Goal: Contribute content: Contribute content

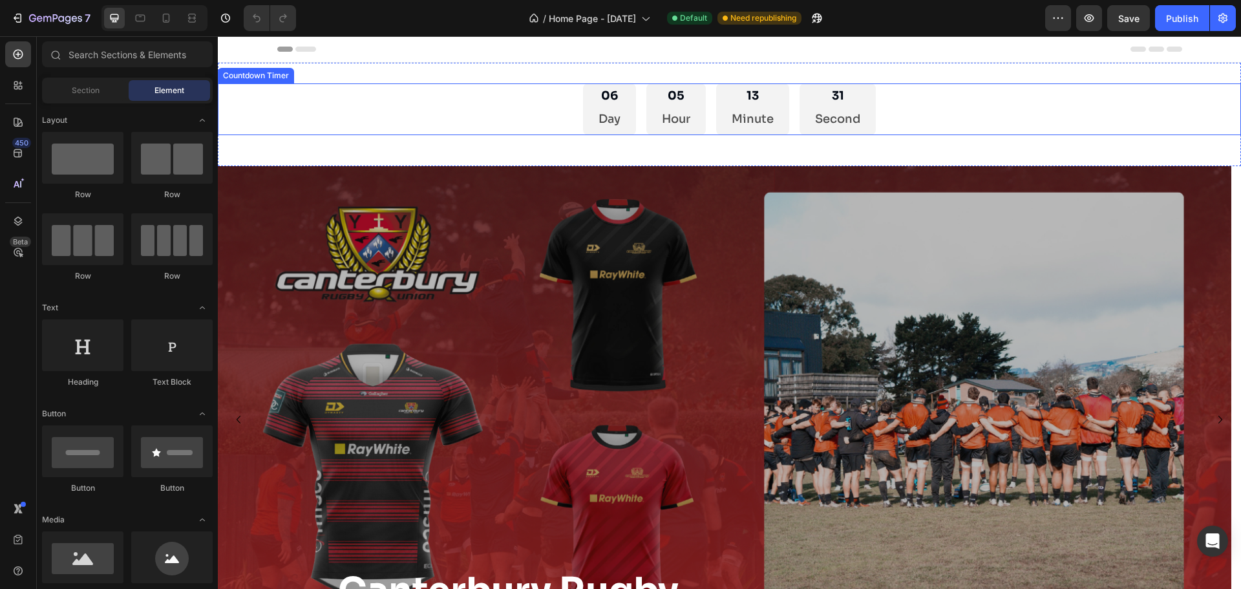
click at [453, 97] on div "06 Day 05 Hour 13 Minute 31 Second" at bounding box center [729, 109] width 1023 height 52
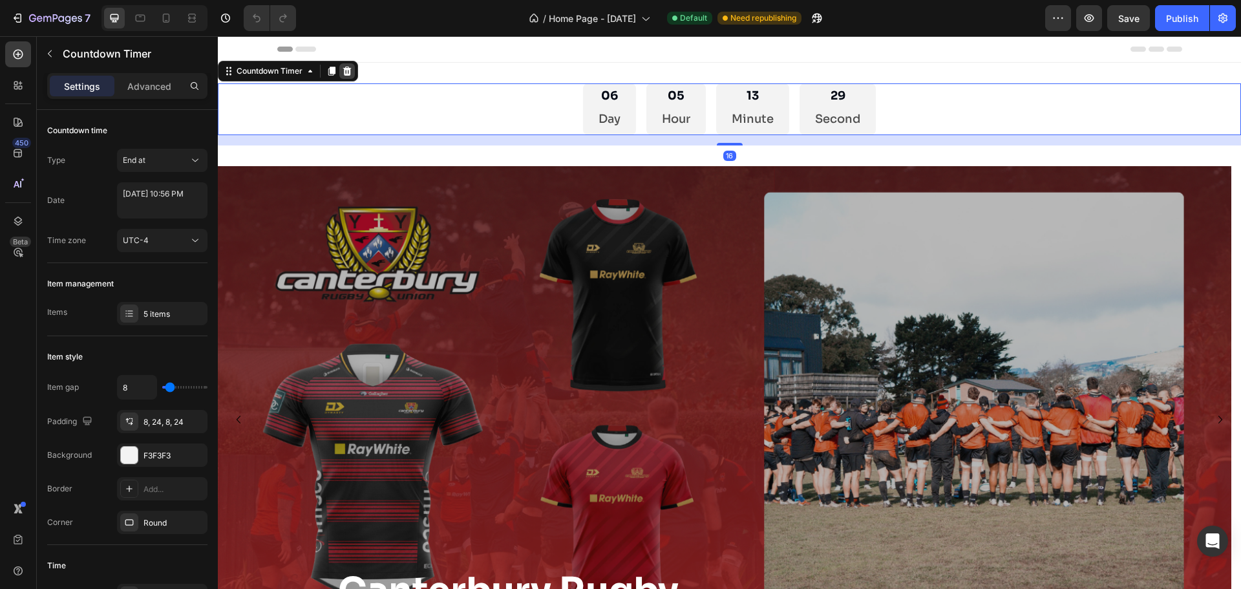
click at [351, 74] on icon at bounding box center [347, 71] width 10 height 10
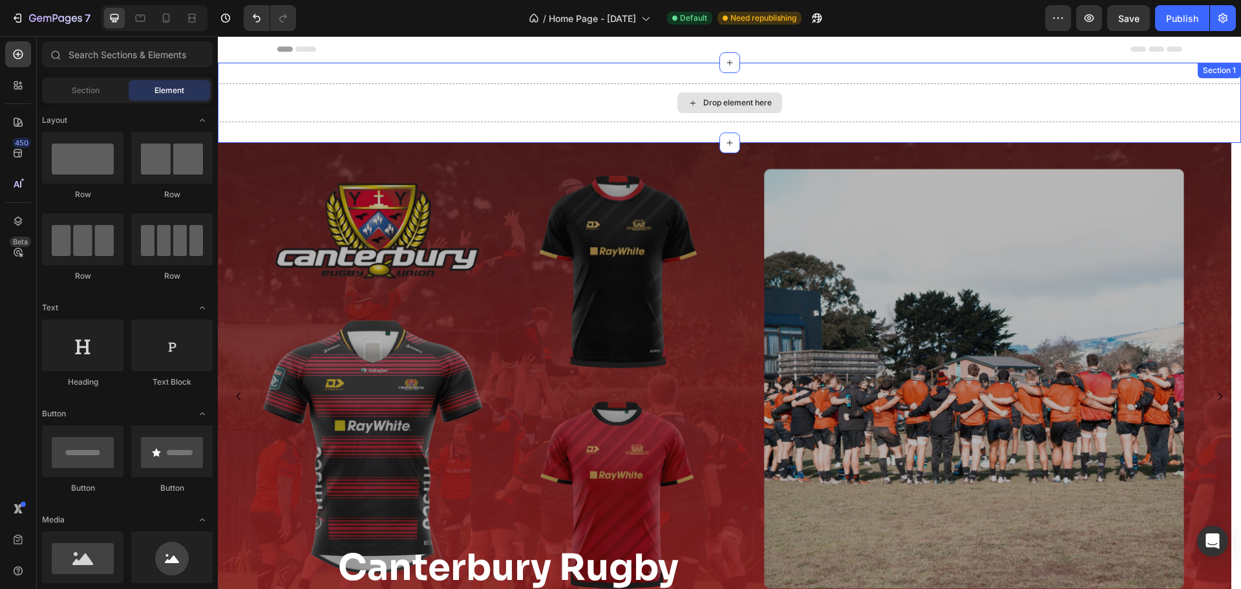
click at [462, 92] on div "Drop element here" at bounding box center [729, 102] width 1023 height 39
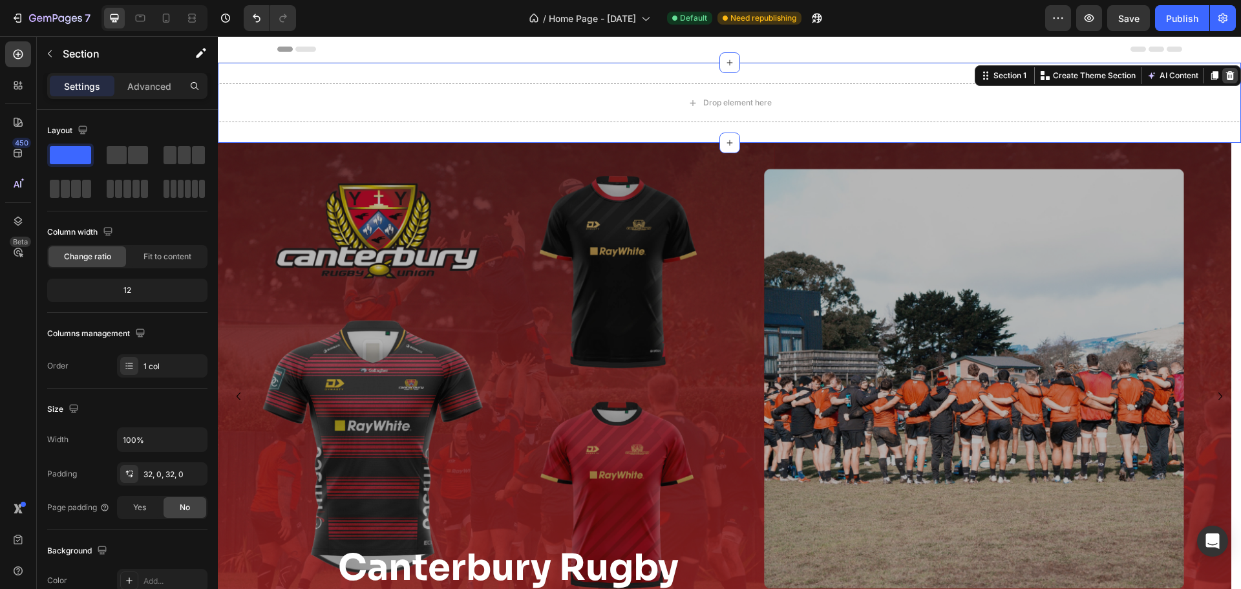
click at [1226, 76] on icon at bounding box center [1230, 75] width 8 height 9
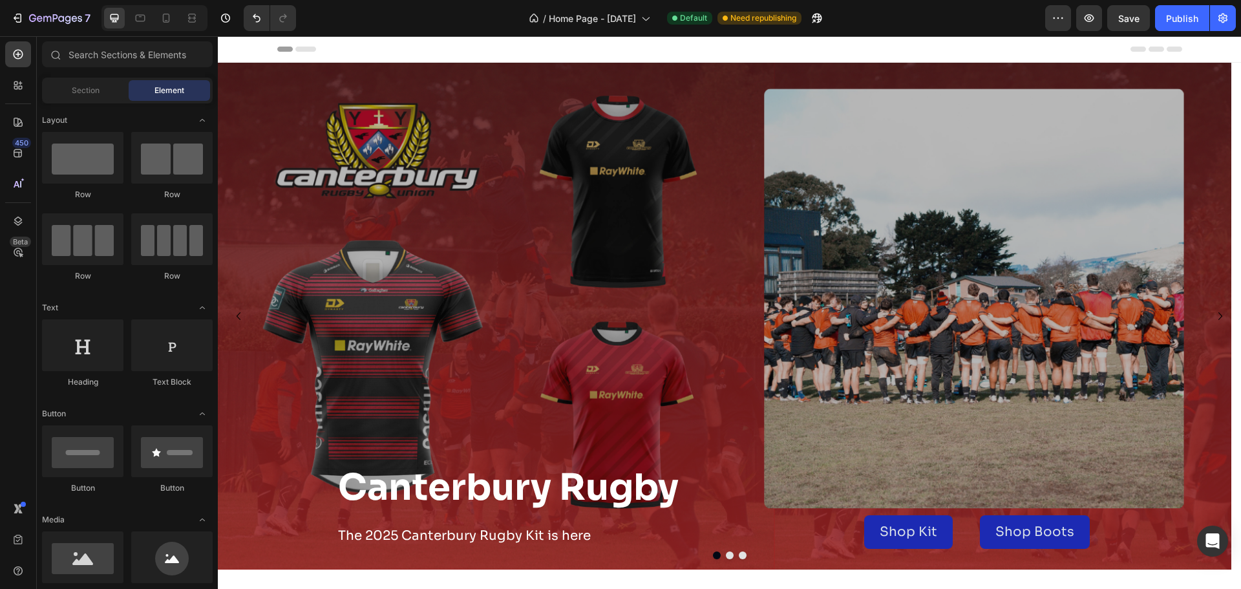
click at [302, 48] on icon at bounding box center [305, 49] width 21 height 5
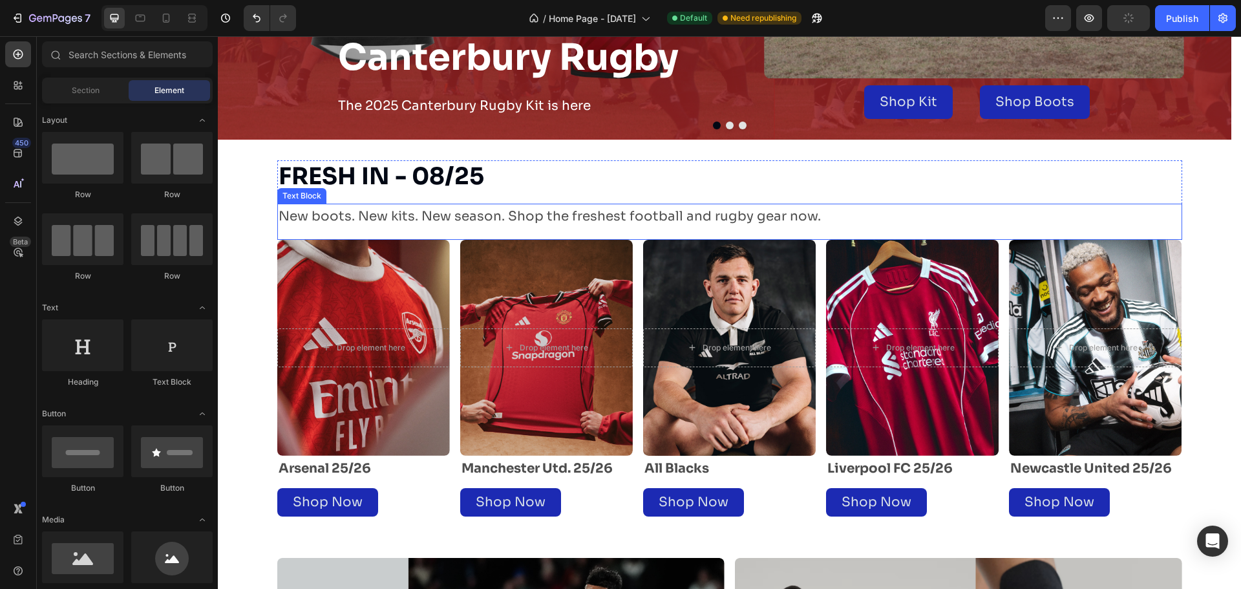
scroll to position [452, 0]
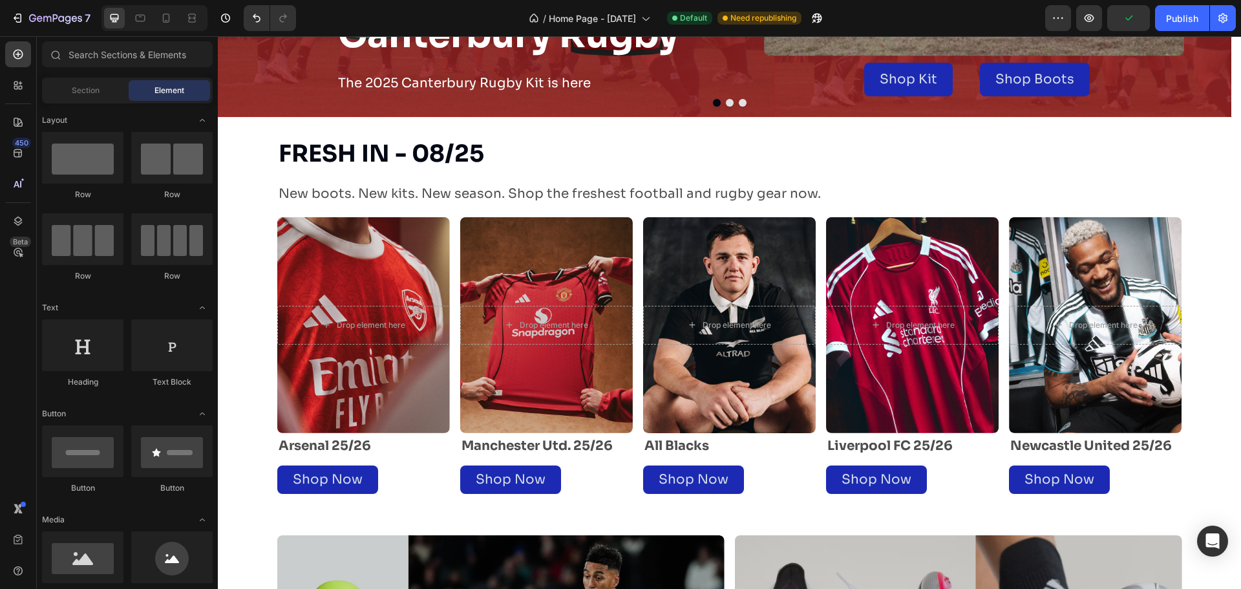
click at [267, 268] on section "FRESH IN - 08/25 Heading New boots. New kits. New season. Shop the freshest foo…" at bounding box center [730, 315] width 926 height 397
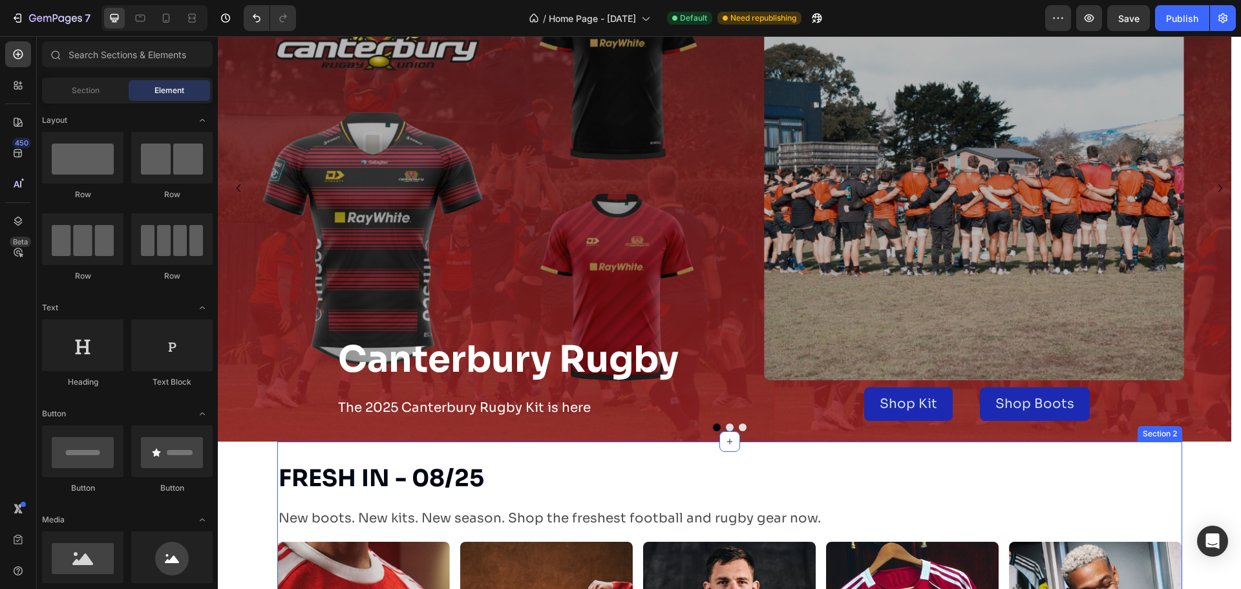
scroll to position [129, 0]
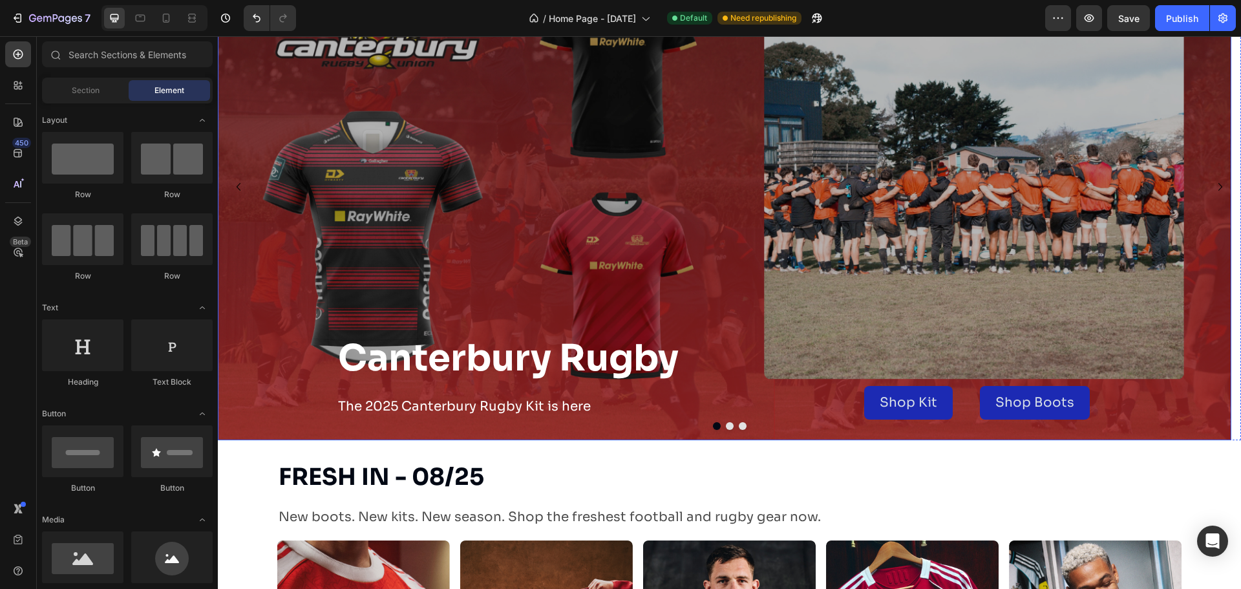
click at [739, 429] on button "Dot" at bounding box center [743, 426] width 8 height 8
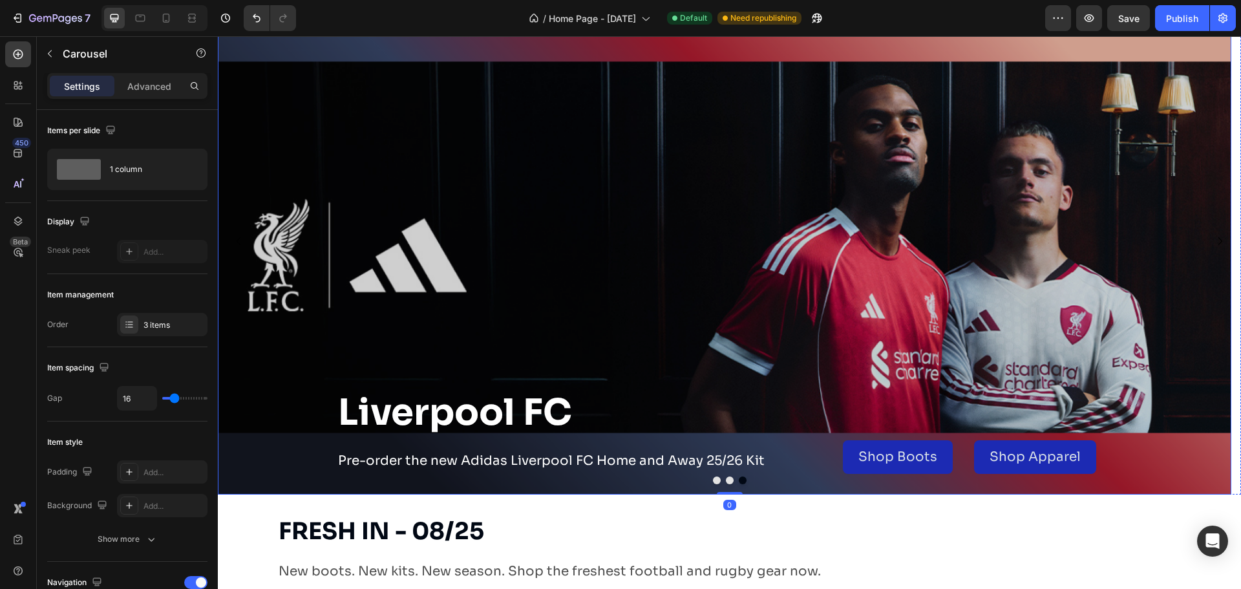
scroll to position [0, 0]
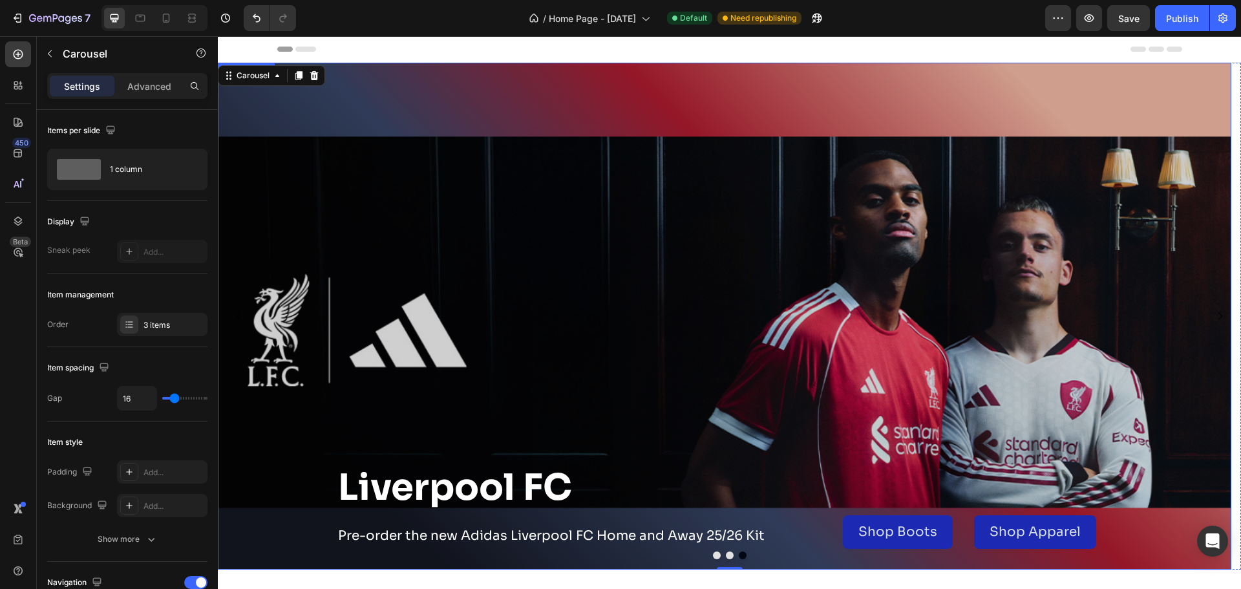
click at [646, 303] on div "Overlay" at bounding box center [724, 316] width 1013 height 507
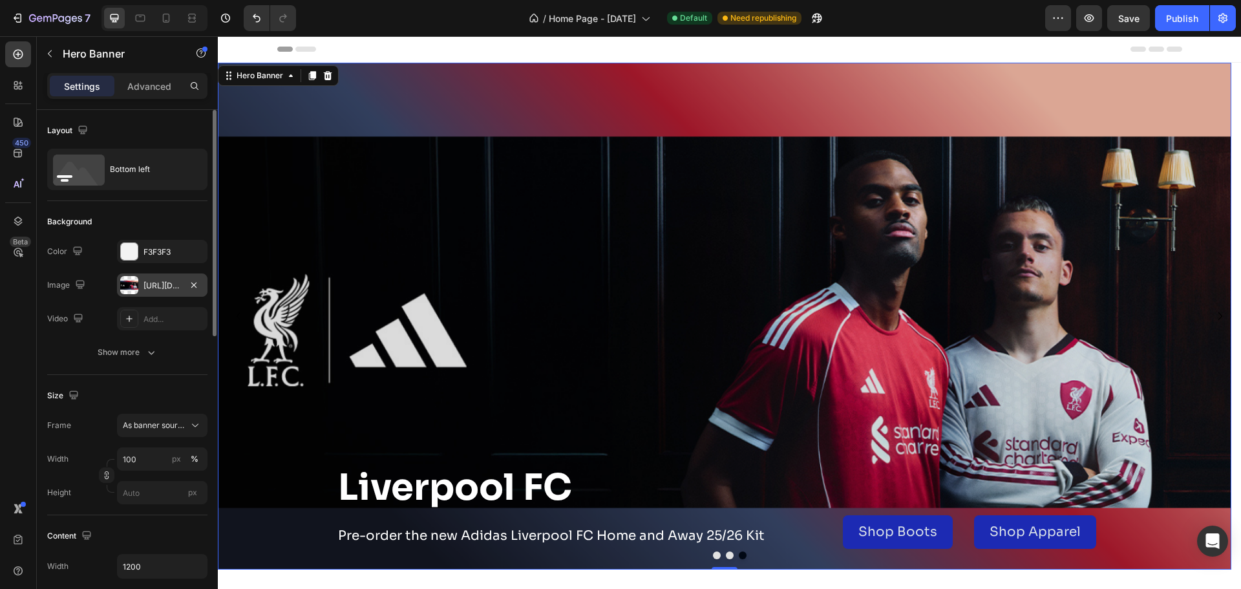
click at [150, 283] on div "[URL][DOMAIN_NAME]" at bounding box center [161, 286] width 37 height 12
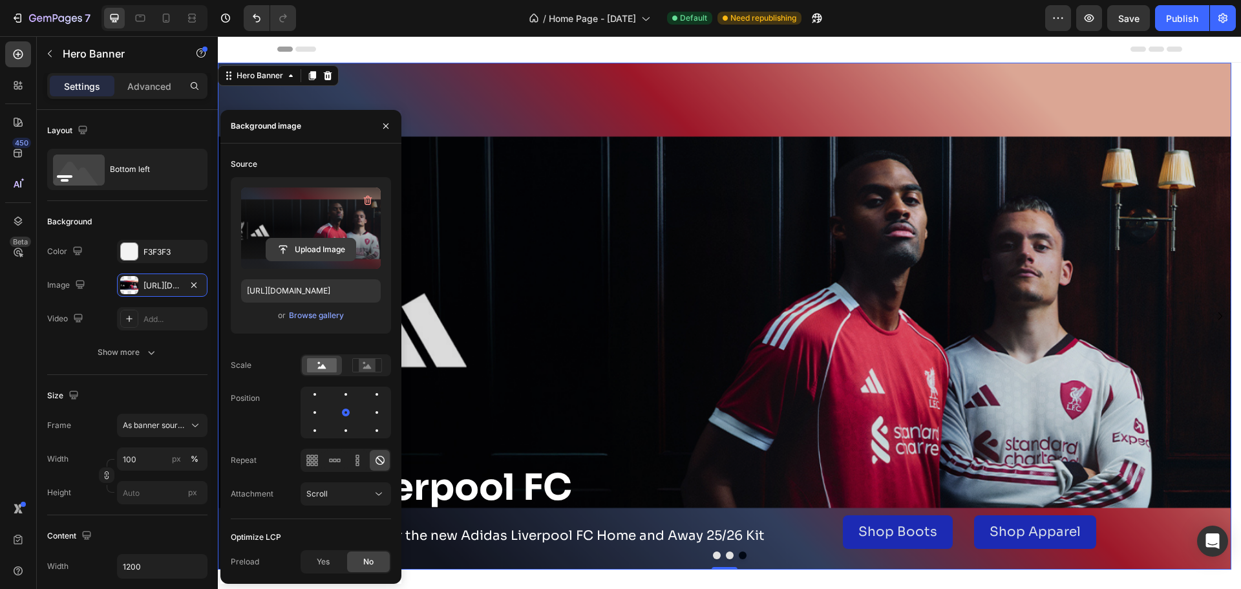
click at [326, 246] on input "file" at bounding box center [310, 249] width 89 height 22
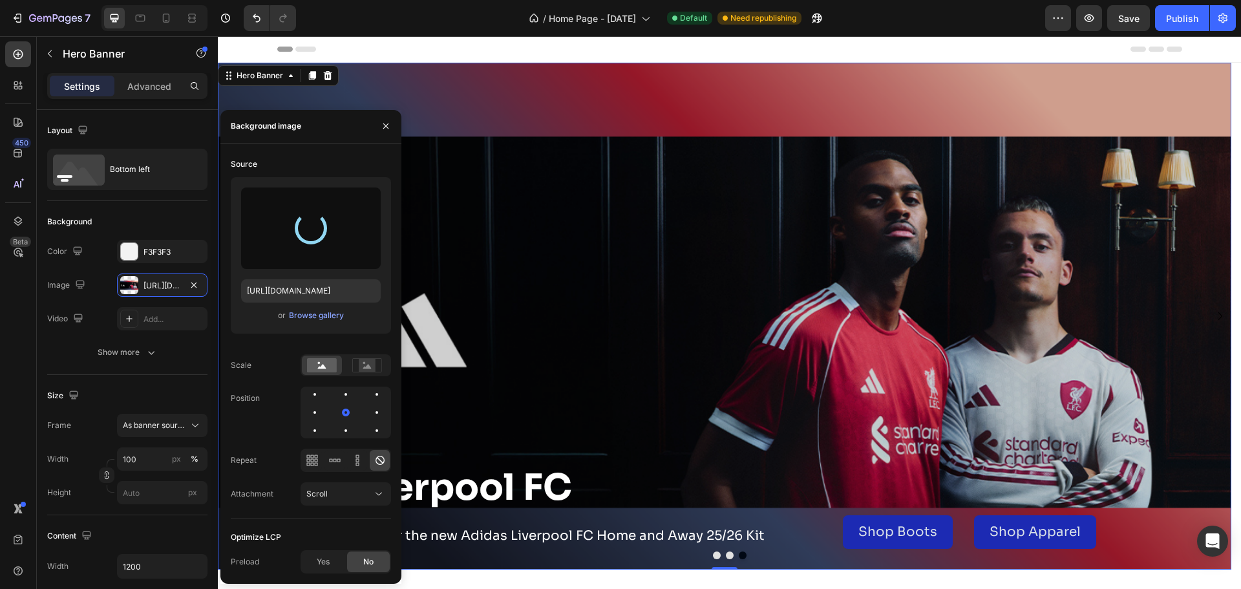
type input "[URL][DOMAIN_NAME]"
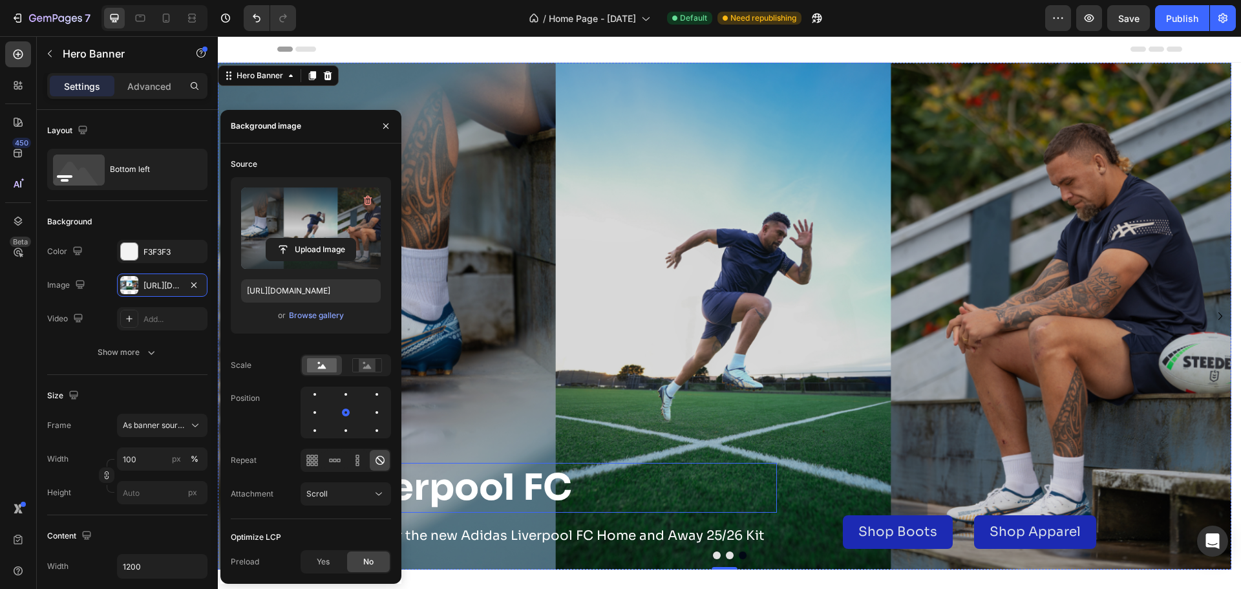
click at [520, 485] on h2 "Liverpool FC" at bounding box center [557, 488] width 440 height 50
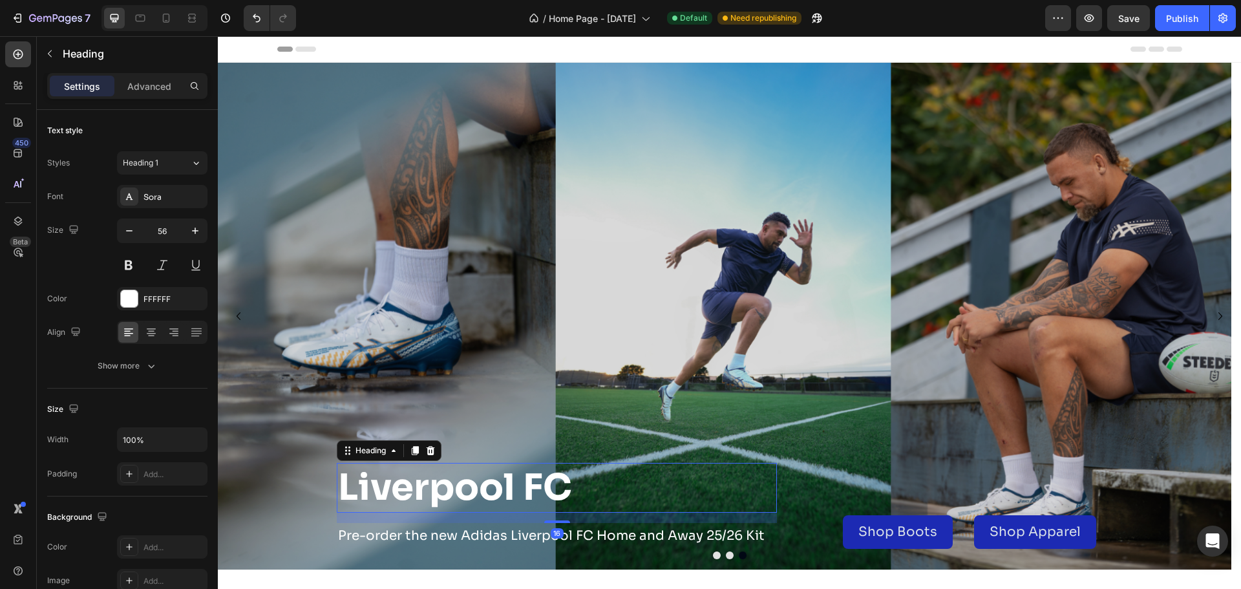
click at [472, 478] on h2 "Liverpool FC" at bounding box center [557, 488] width 440 height 50
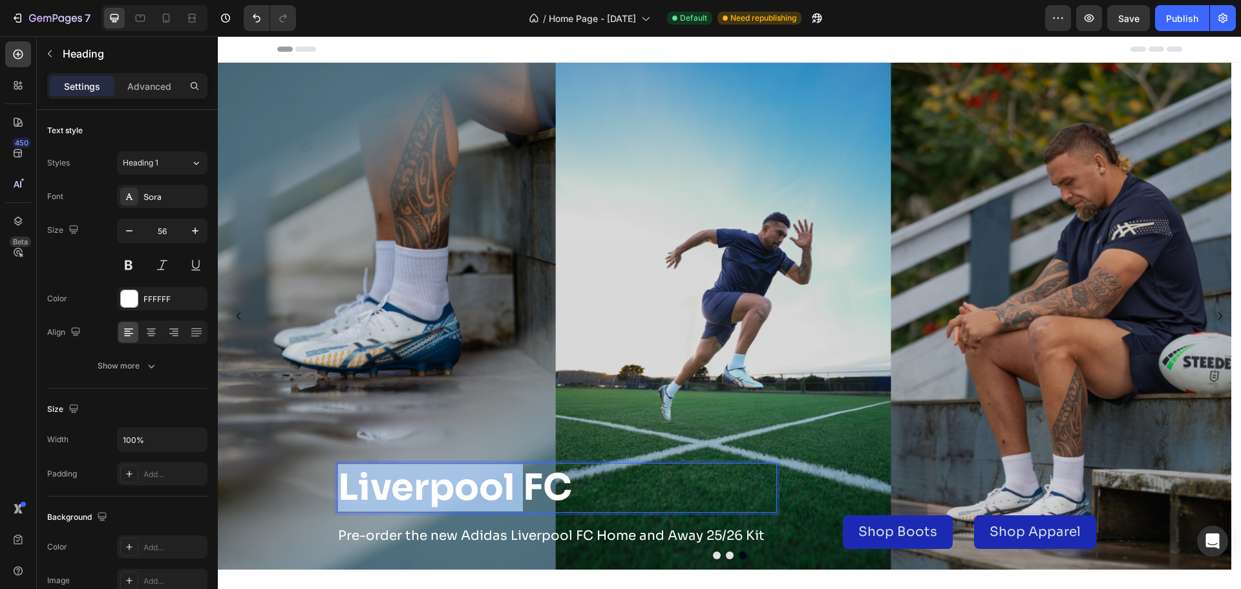
click at [472, 478] on p "Liverpool FC" at bounding box center [557, 487] width 438 height 47
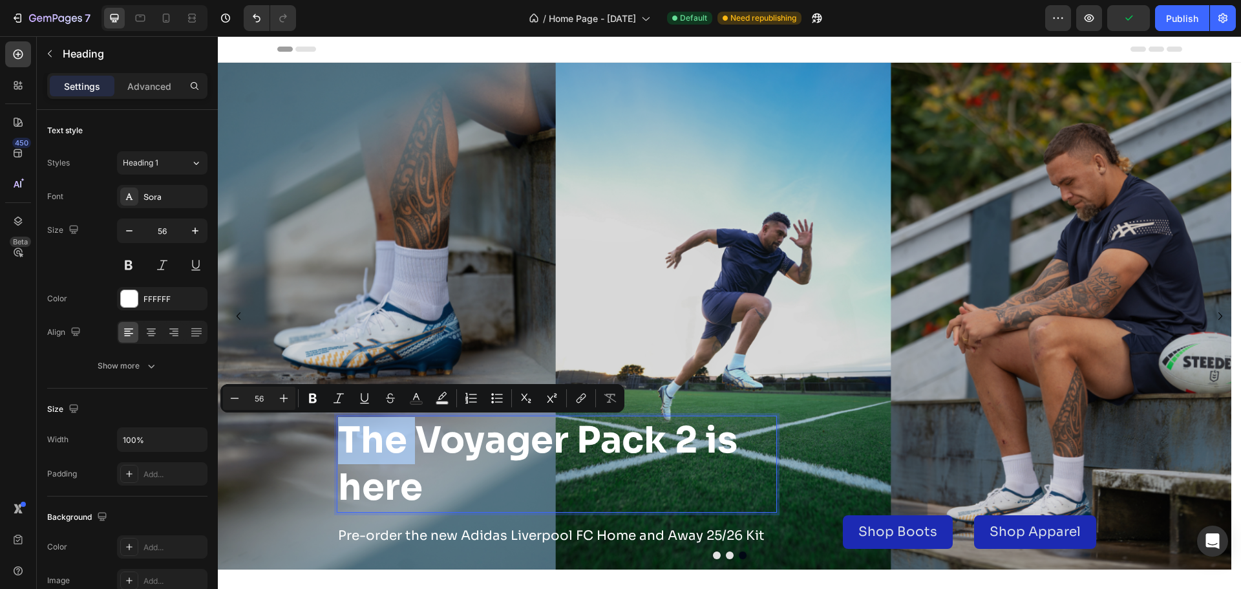
drag, startPoint x: 416, startPoint y: 449, endPoint x: 344, endPoint y: 448, distance: 72.4
click at [344, 448] on p "The Voyager Pack 2 is here" at bounding box center [557, 464] width 438 height 94
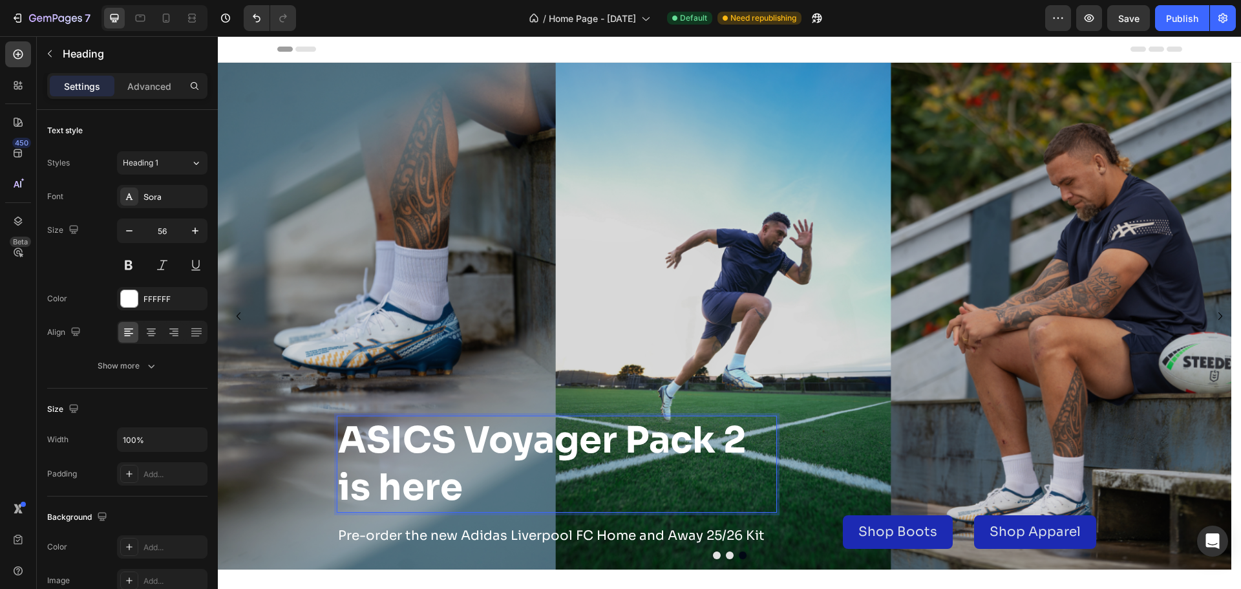
click at [720, 446] on p "ASICS Voyager Pack 2 is here" at bounding box center [557, 464] width 438 height 94
click at [412, 491] on p "ASICS Voyager 2 is here" at bounding box center [557, 464] width 438 height 94
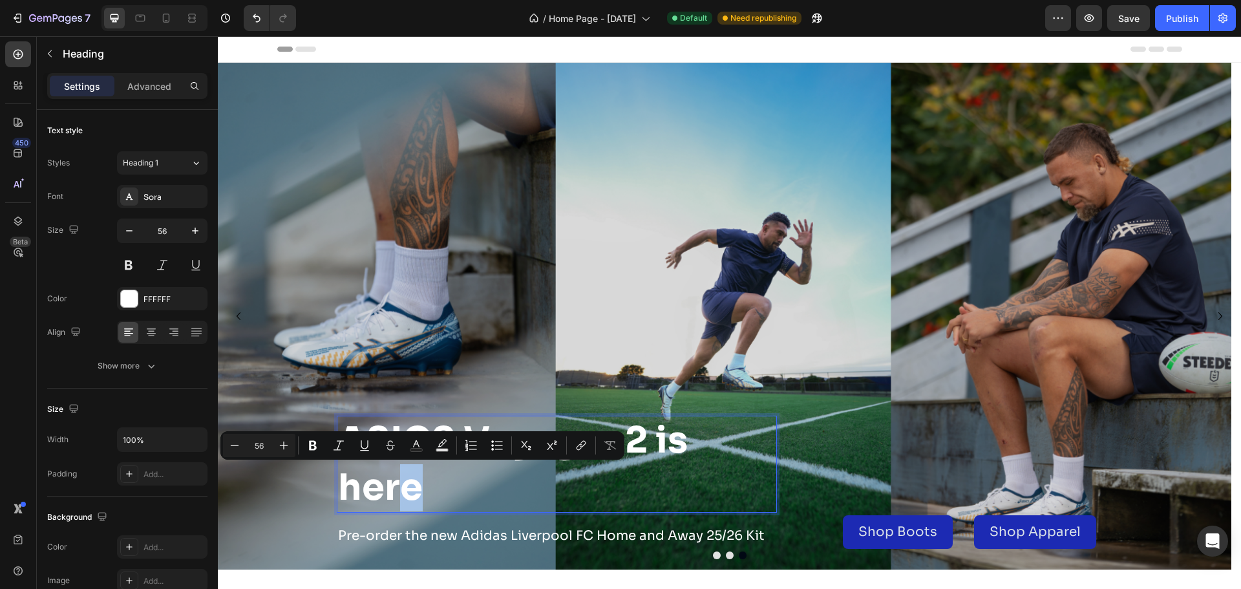
click at [416, 493] on p "ASICS Voyager 2 is here" at bounding box center [557, 464] width 438 height 94
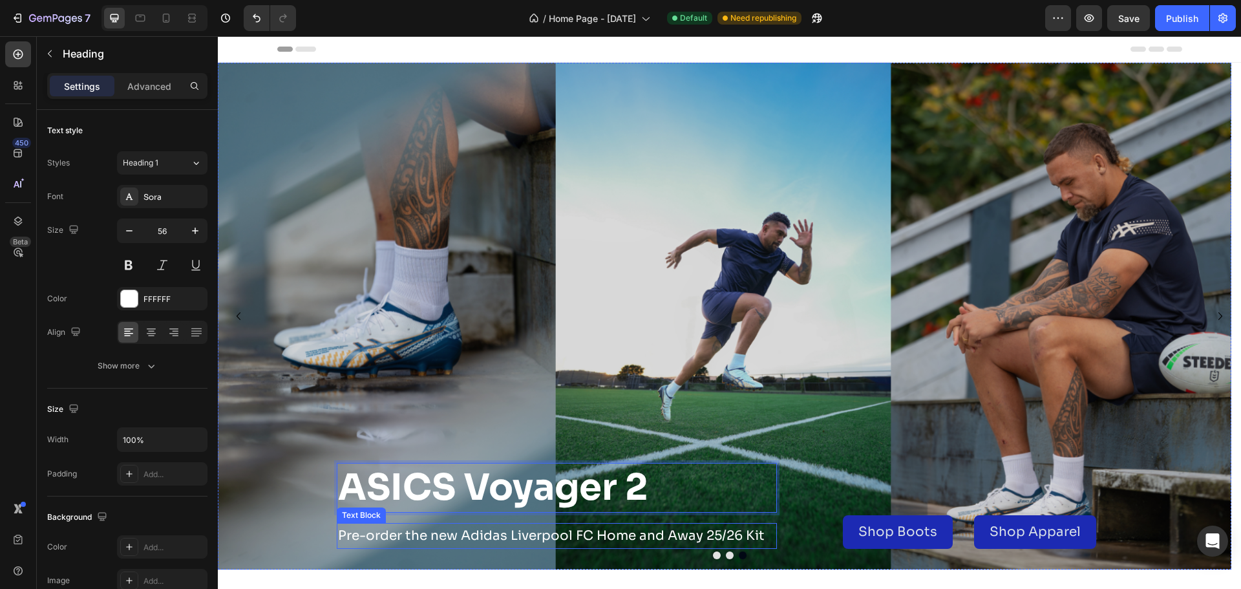
click at [505, 533] on p "Pre-order the new Adidas Liverpool FC Home and Away 25/26 Kit" at bounding box center [557, 535] width 438 height 23
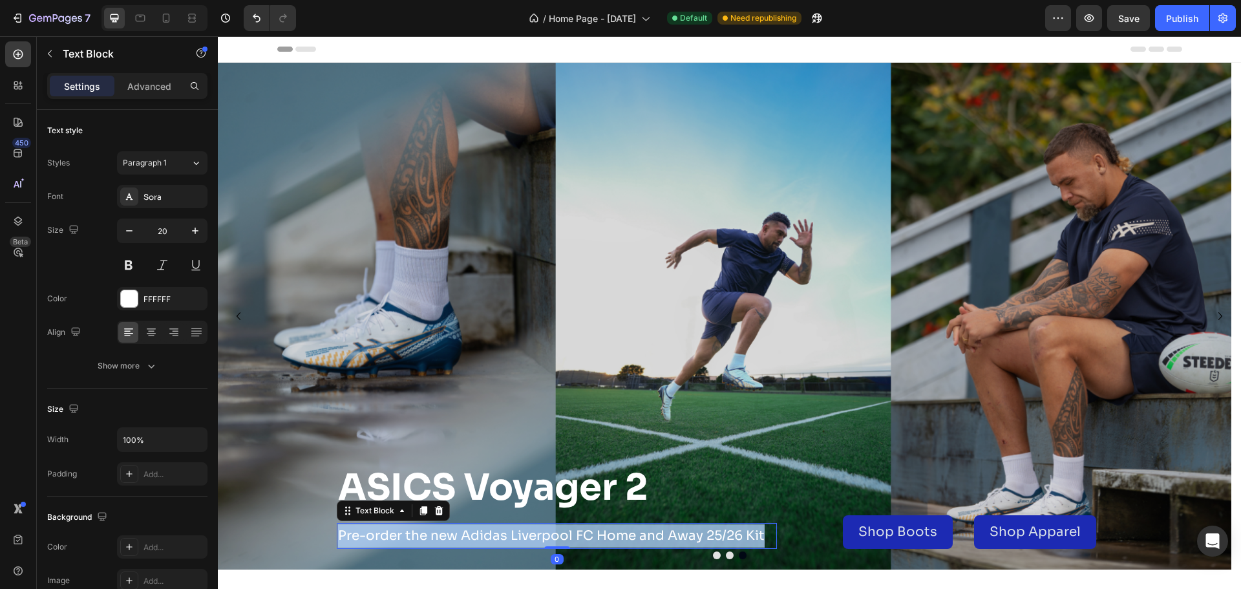
click at [505, 533] on p "Pre-order the new Adidas Liverpool FC Home and Away 25/26 Kit" at bounding box center [557, 535] width 438 height 23
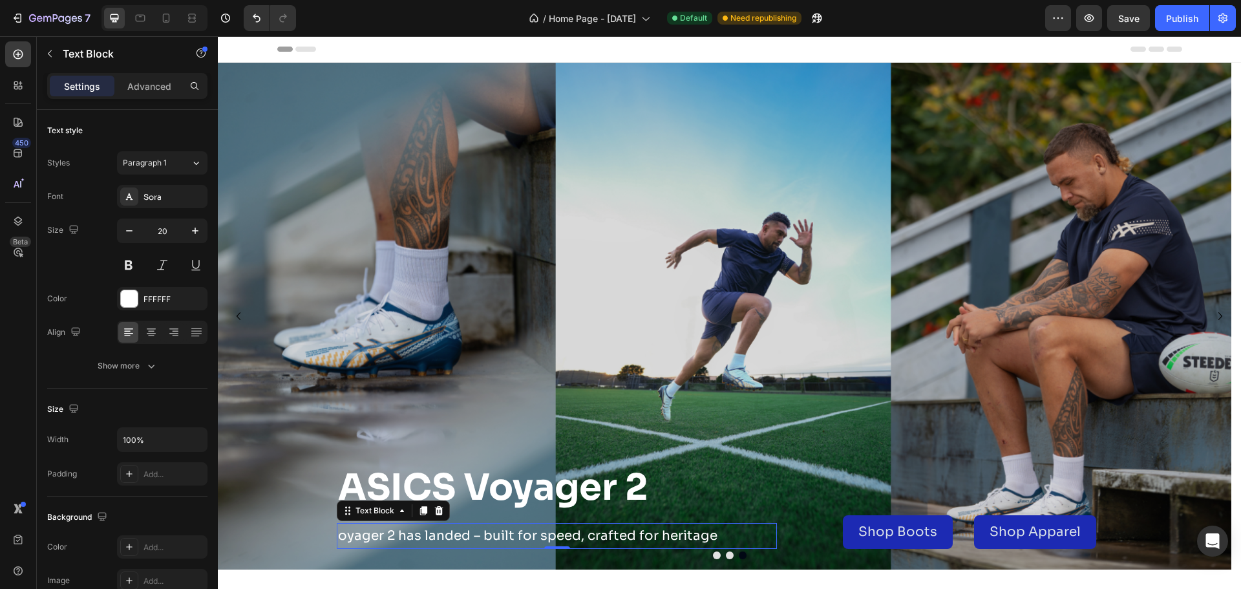
click at [341, 534] on p "oyager 2 has landed – built for speed, crafted for heritage" at bounding box center [557, 535] width 438 height 23
click at [448, 537] on p "ASICS Voyager 2 has landed – built for speed, crafted for heritage" at bounding box center [557, 535] width 438 height 23
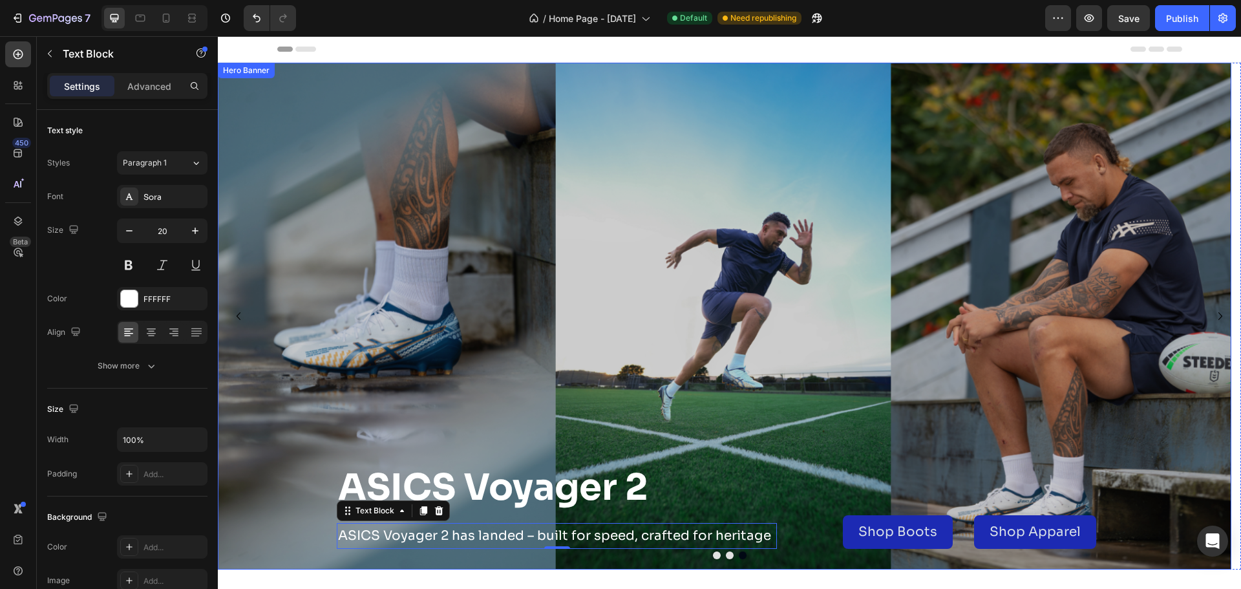
click at [803, 330] on div "Overlay" at bounding box center [724, 316] width 1013 height 507
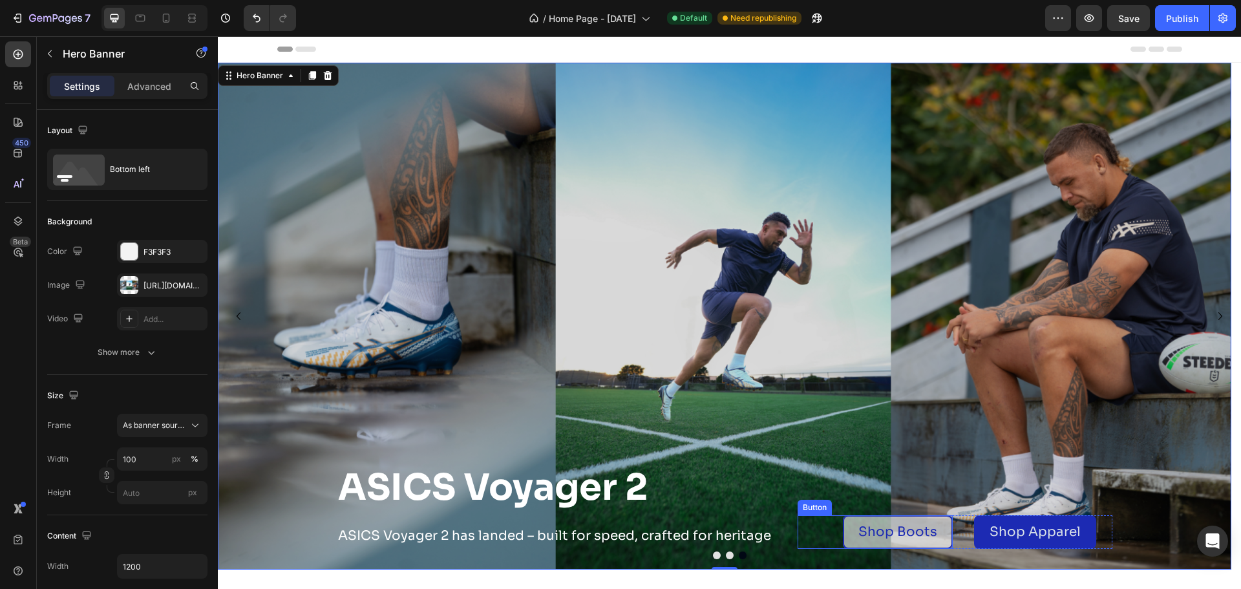
click at [854, 540] on link "Shop Boots" at bounding box center [898, 532] width 110 height 34
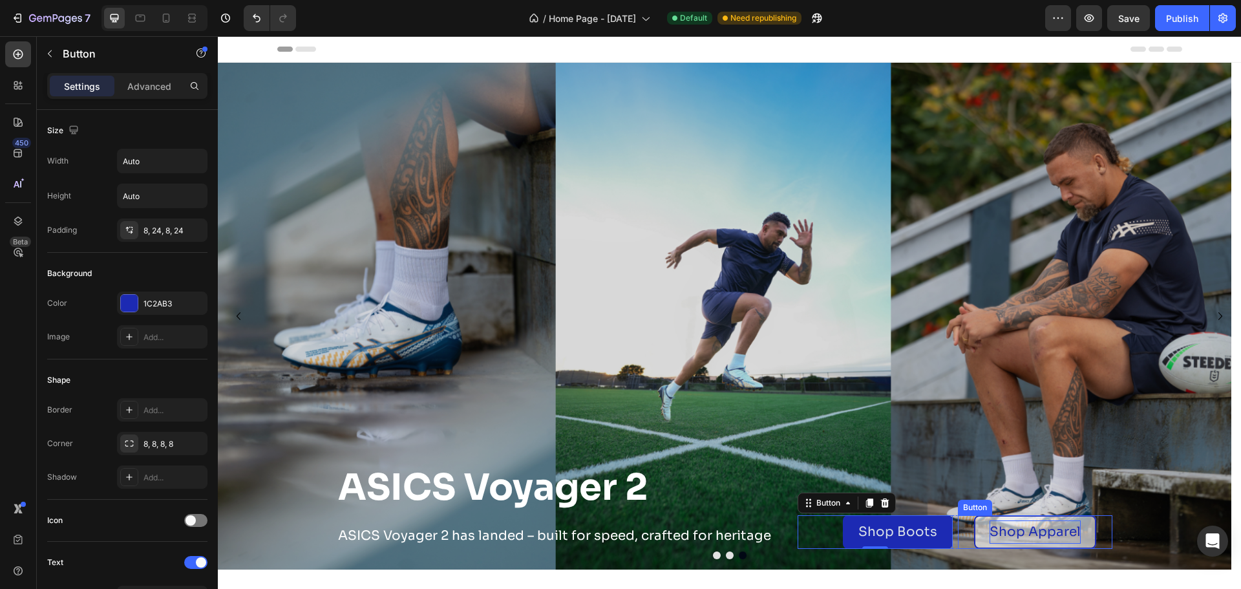
click at [1033, 533] on p "Shop Apparel" at bounding box center [1035, 531] width 91 height 23
click at [1057, 534] on p "Shop Apparel" at bounding box center [1035, 531] width 91 height 23
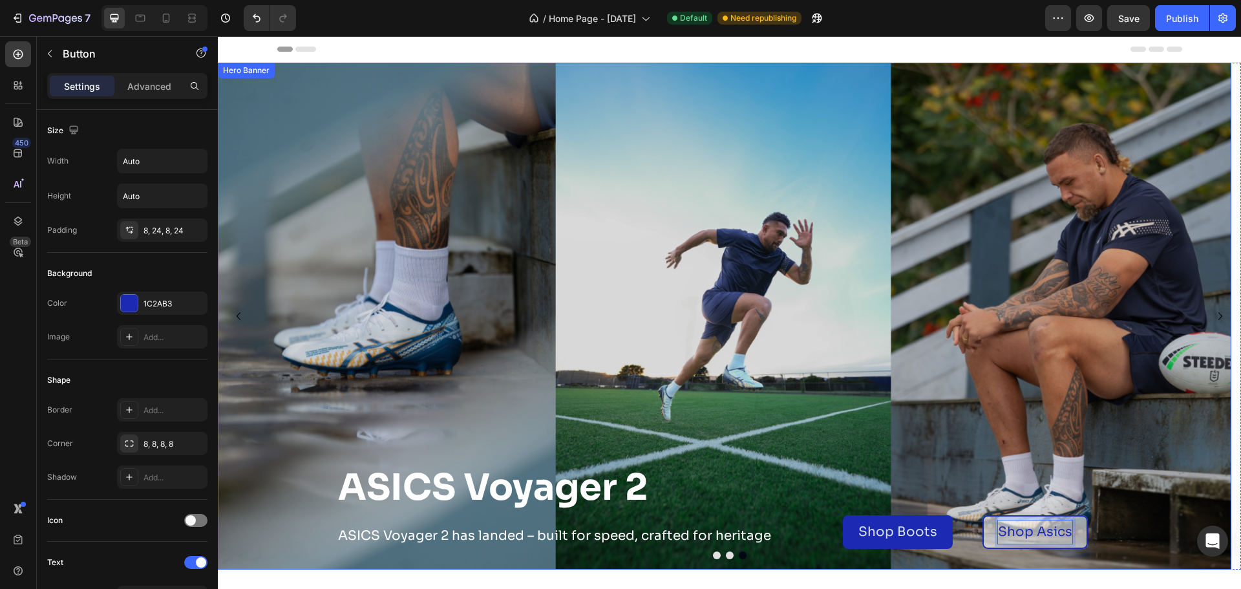
click at [1085, 473] on div "Shop Boots Button Shop Asics Button 0 Row" at bounding box center [955, 506] width 315 height 86
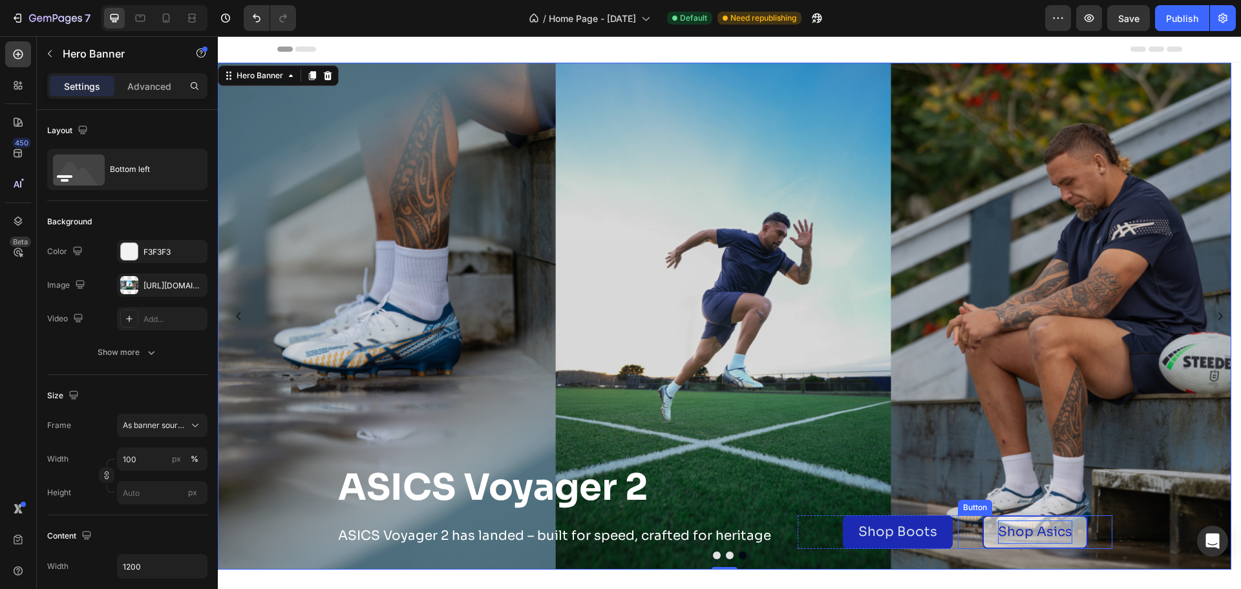
click at [988, 543] on link "Shop Asics" at bounding box center [1034, 532] width 105 height 34
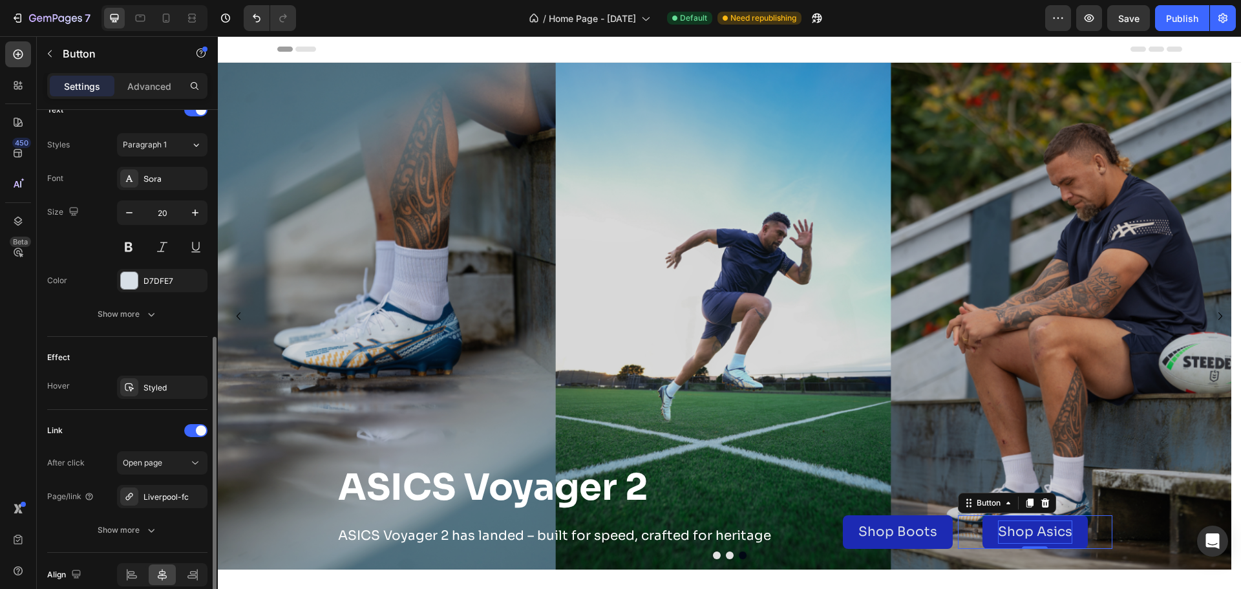
scroll to position [512, 0]
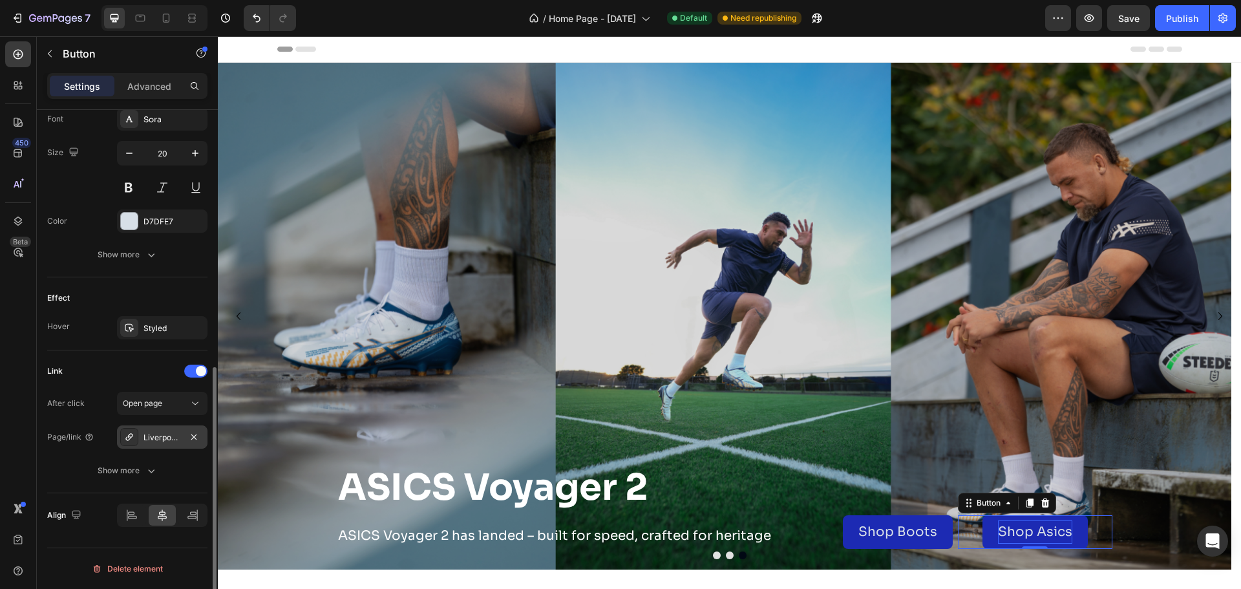
click at [161, 436] on div "Liverpool-fc" at bounding box center [161, 438] width 37 height 12
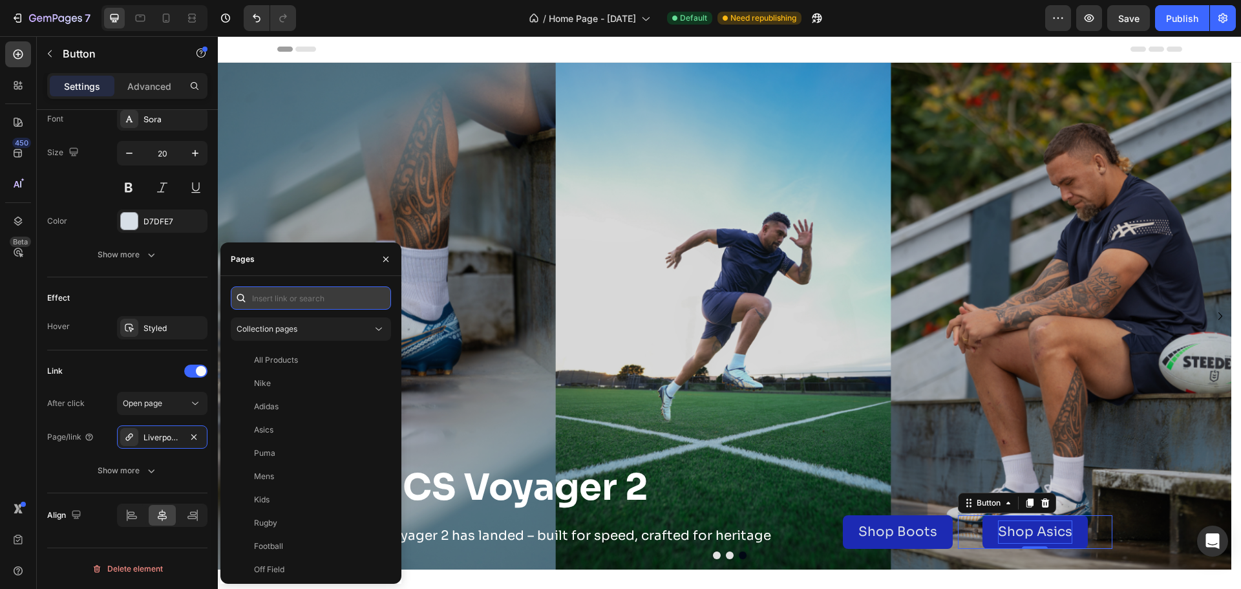
click at [279, 297] on input "text" at bounding box center [311, 297] width 160 height 23
paste input "[URL][DOMAIN_NAME]"
type input "[URL][DOMAIN_NAME]"
click at [291, 327] on div "[URL][DOMAIN_NAME]" at bounding box center [295, 329] width 83 height 12
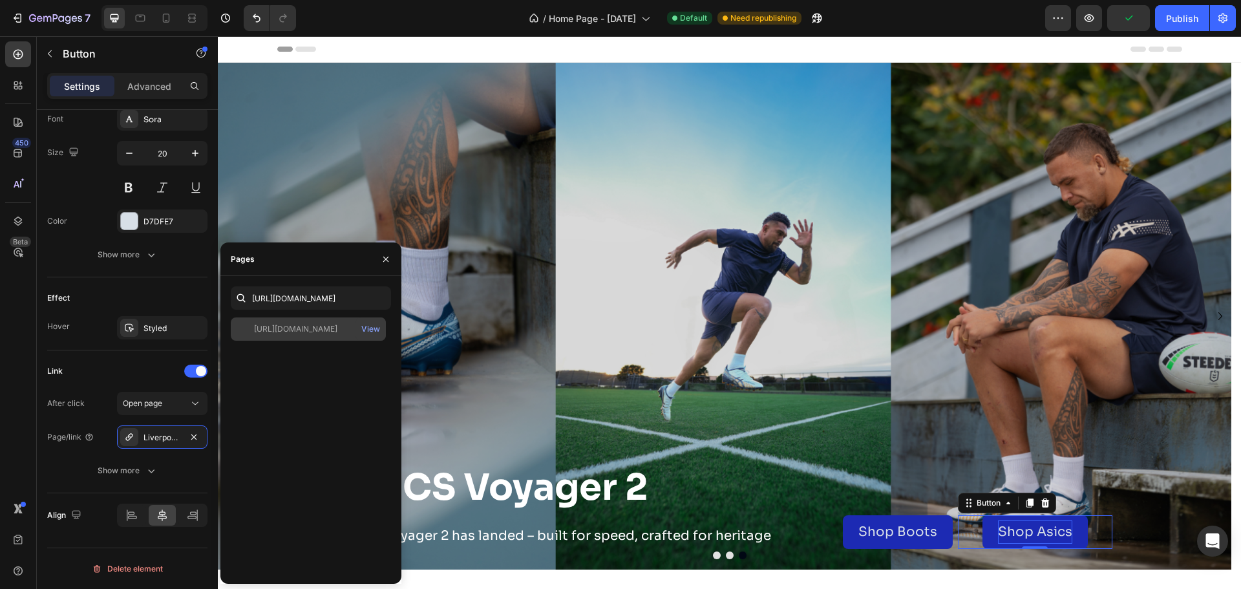
scroll to position [0, 0]
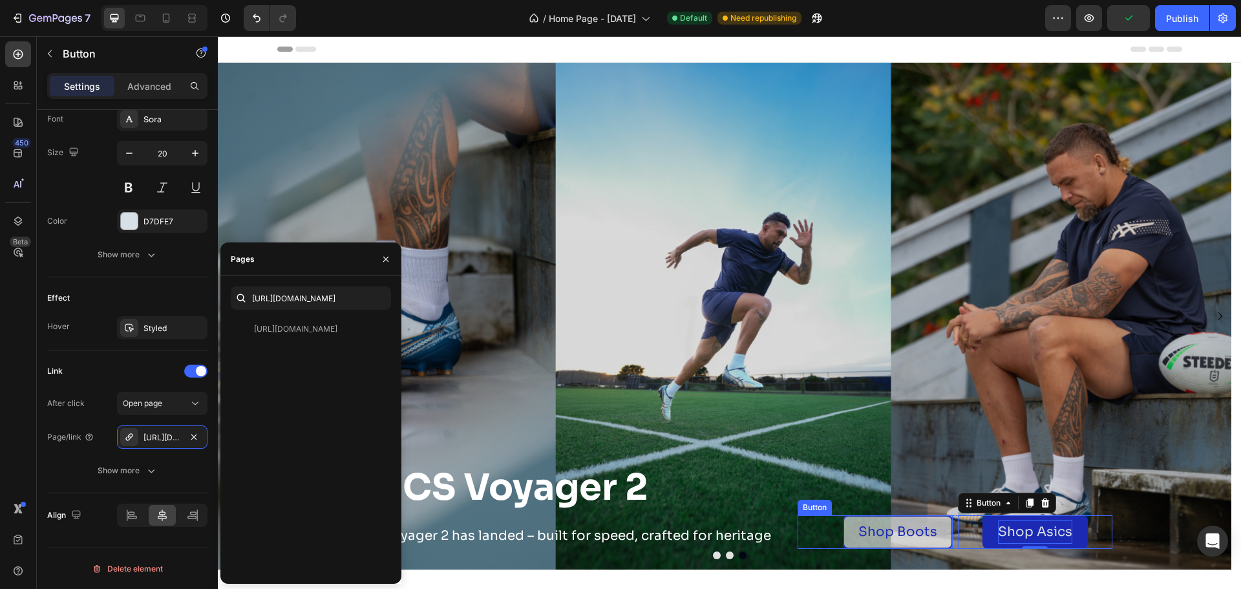
click at [851, 537] on link "Shop Boots" at bounding box center [898, 532] width 110 height 34
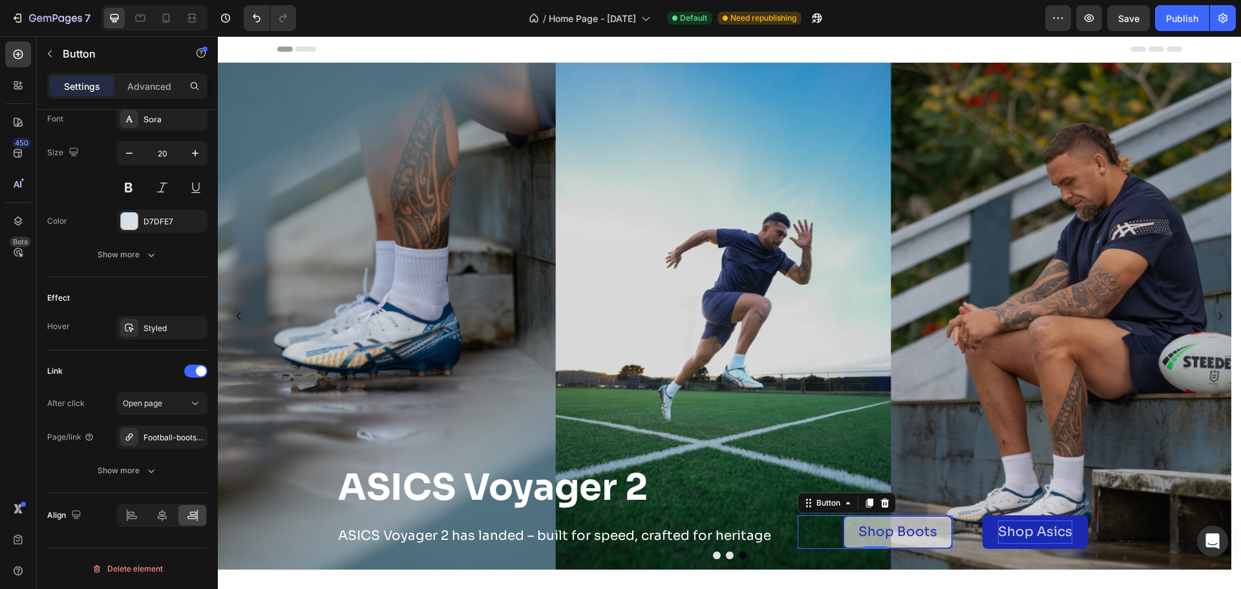
click at [851, 538] on link "Shop Boots" at bounding box center [898, 532] width 110 height 34
click at [165, 440] on div "Football-boots-footwear" at bounding box center [161, 438] width 37 height 12
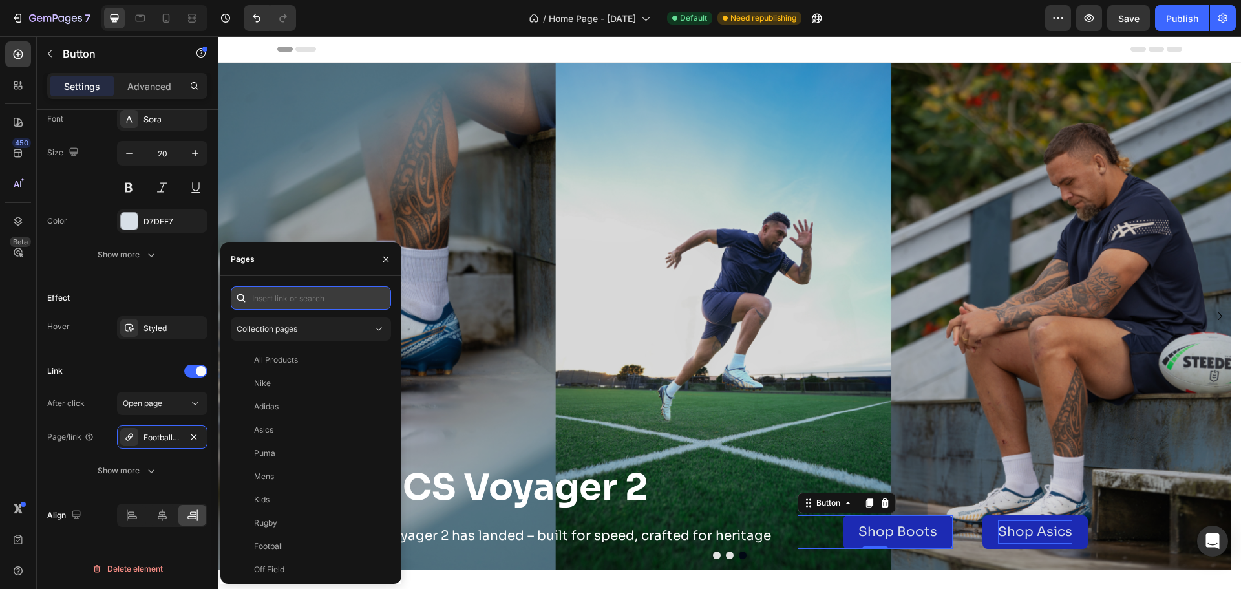
click at [301, 308] on input "text" at bounding box center [311, 297] width 160 height 23
paste input "[URL][DOMAIN_NAME]"
type input "[URL][DOMAIN_NAME]"
click at [304, 335] on div "[URL][DOMAIN_NAME] View" at bounding box center [308, 328] width 155 height 23
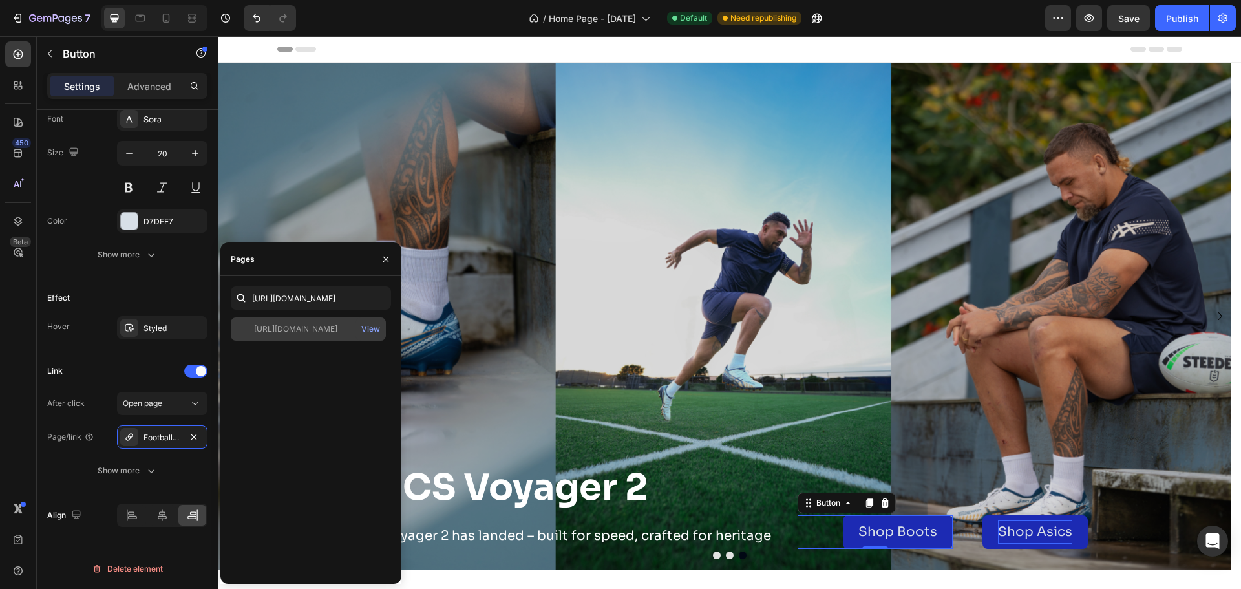
scroll to position [0, 0]
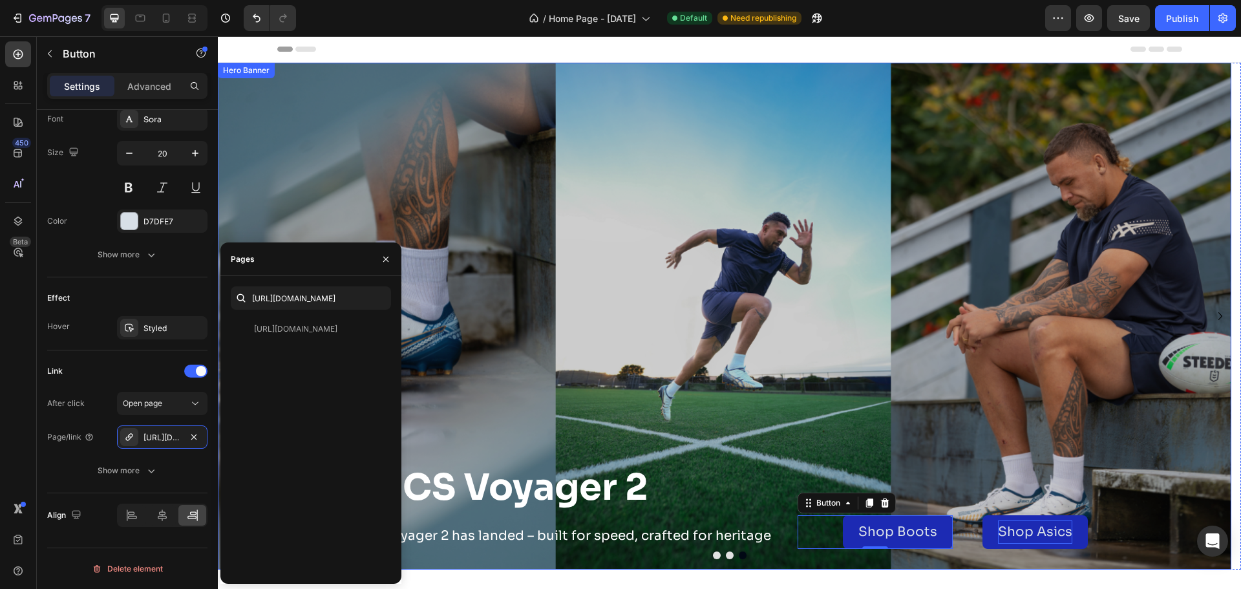
click at [673, 282] on div "Overlay" at bounding box center [724, 316] width 1013 height 507
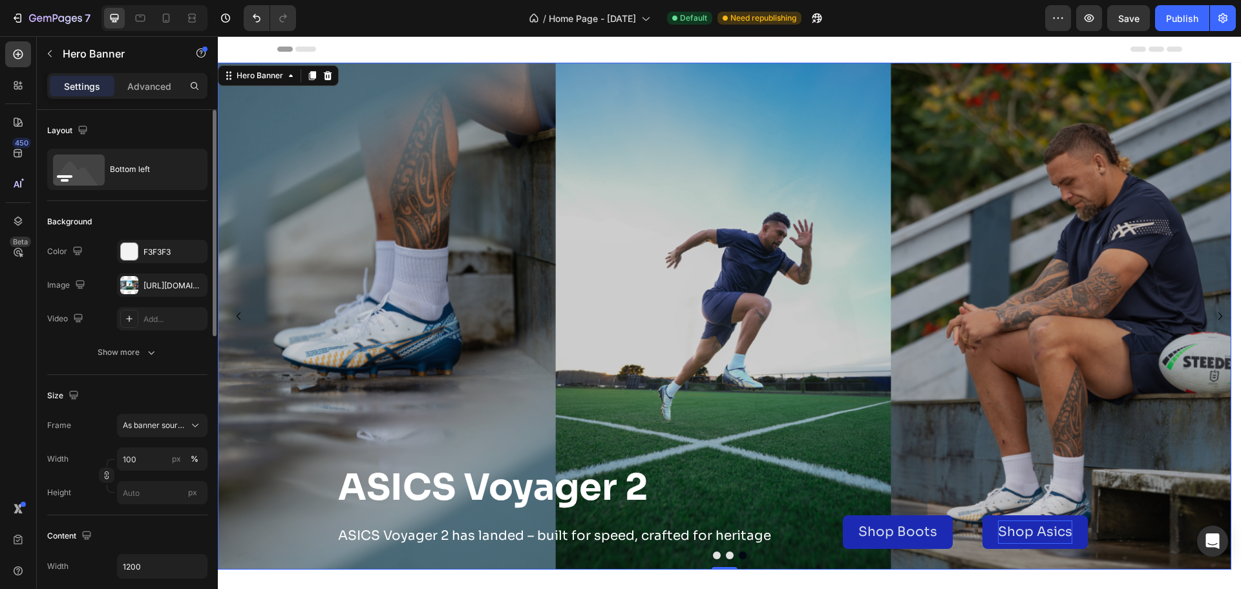
click at [756, 273] on div "Overlay" at bounding box center [724, 316] width 1013 height 507
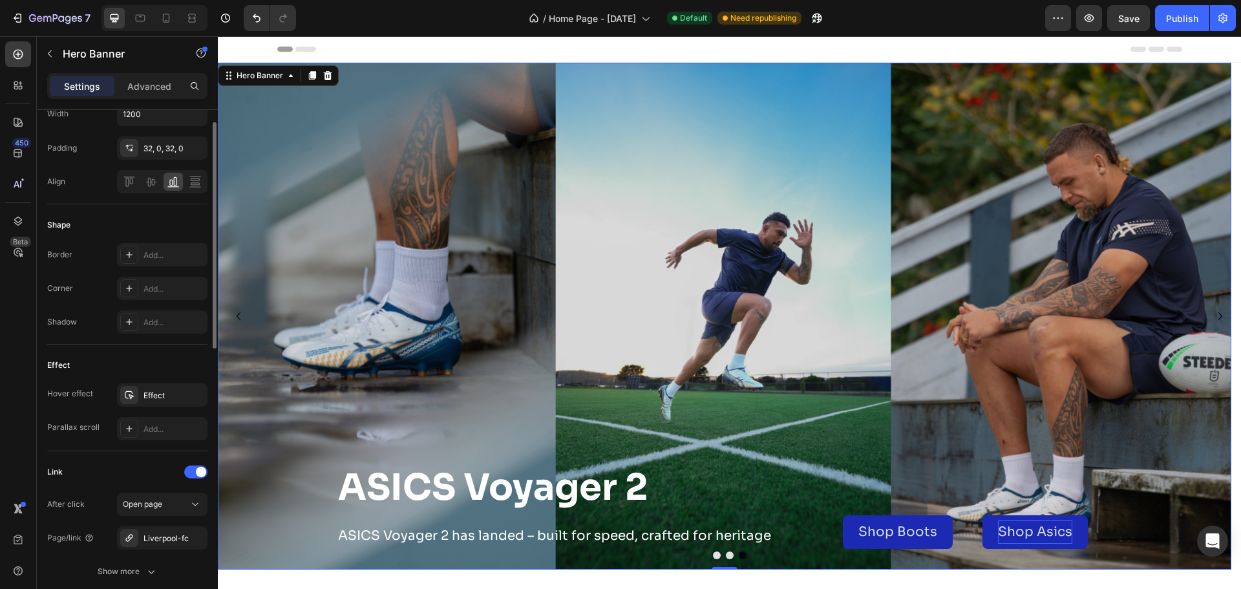
scroll to position [517, 0]
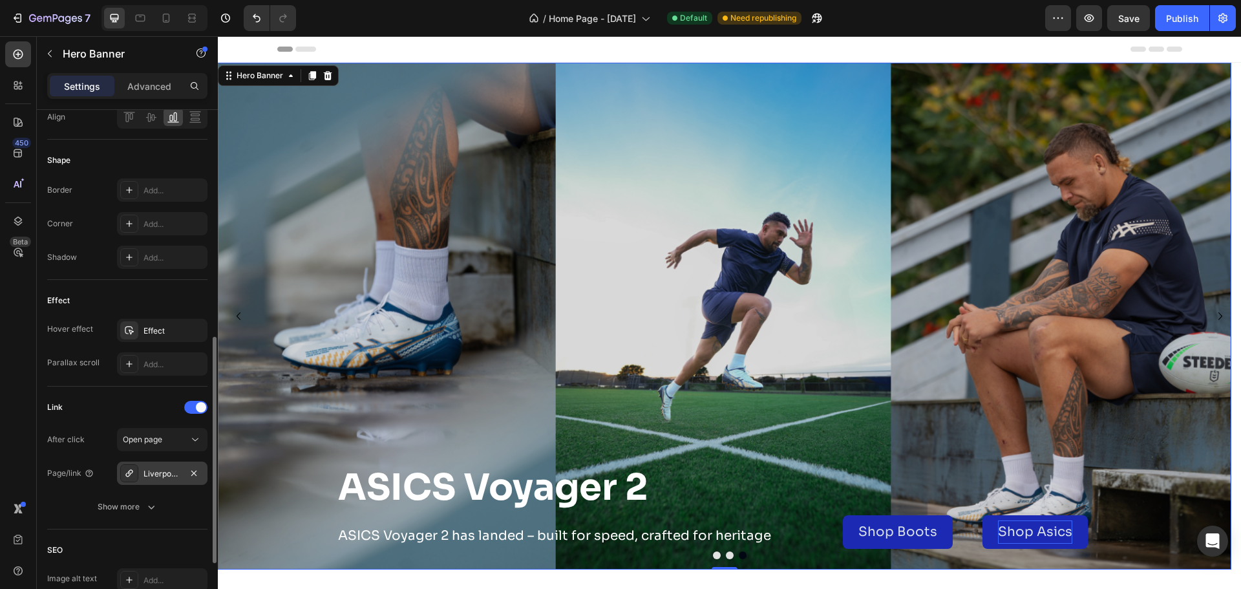
click at [168, 480] on div "Liverpool-fc" at bounding box center [162, 472] width 90 height 23
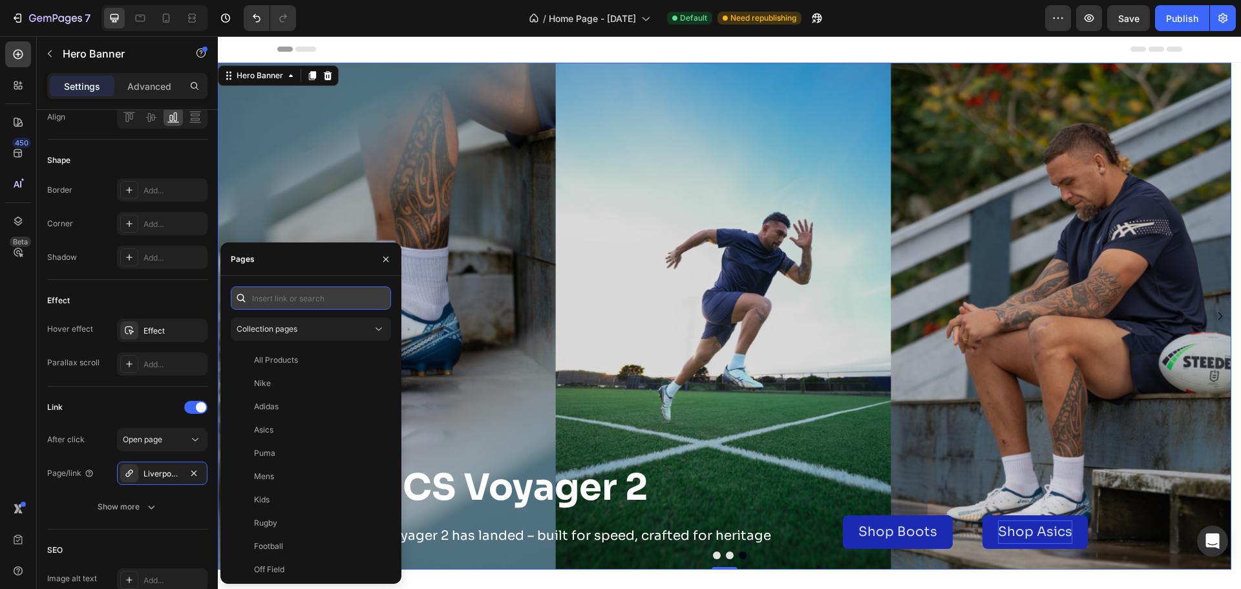
click at [315, 302] on input "text" at bounding box center [311, 297] width 160 height 23
paste input "[URL][DOMAIN_NAME]"
type input "[URL][DOMAIN_NAME]"
click at [302, 326] on div "[URL][DOMAIN_NAME]" at bounding box center [295, 329] width 83 height 12
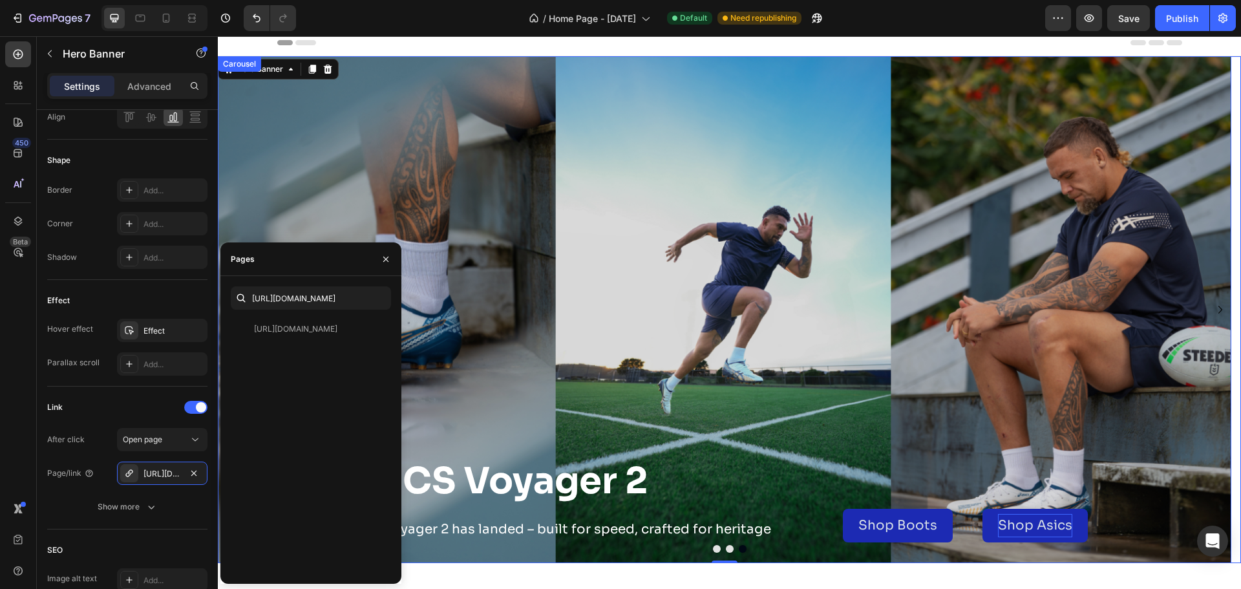
scroll to position [0, 0]
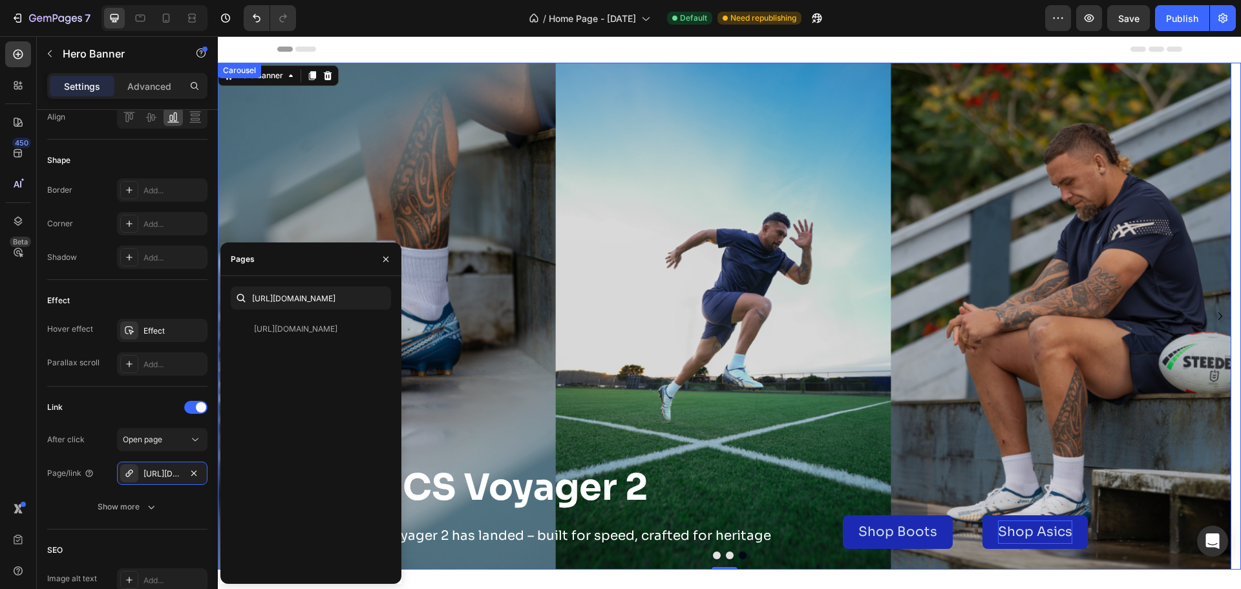
click at [739, 555] on button "Dot" at bounding box center [743, 555] width 8 height 8
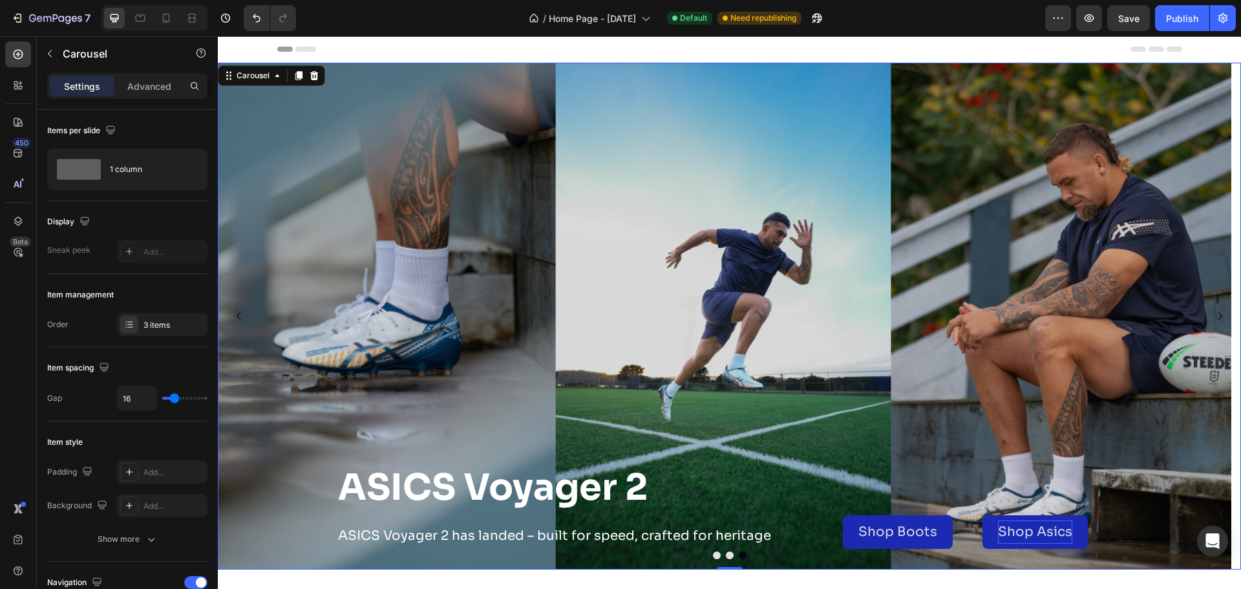
click at [726, 554] on button "Dot" at bounding box center [730, 555] width 8 height 8
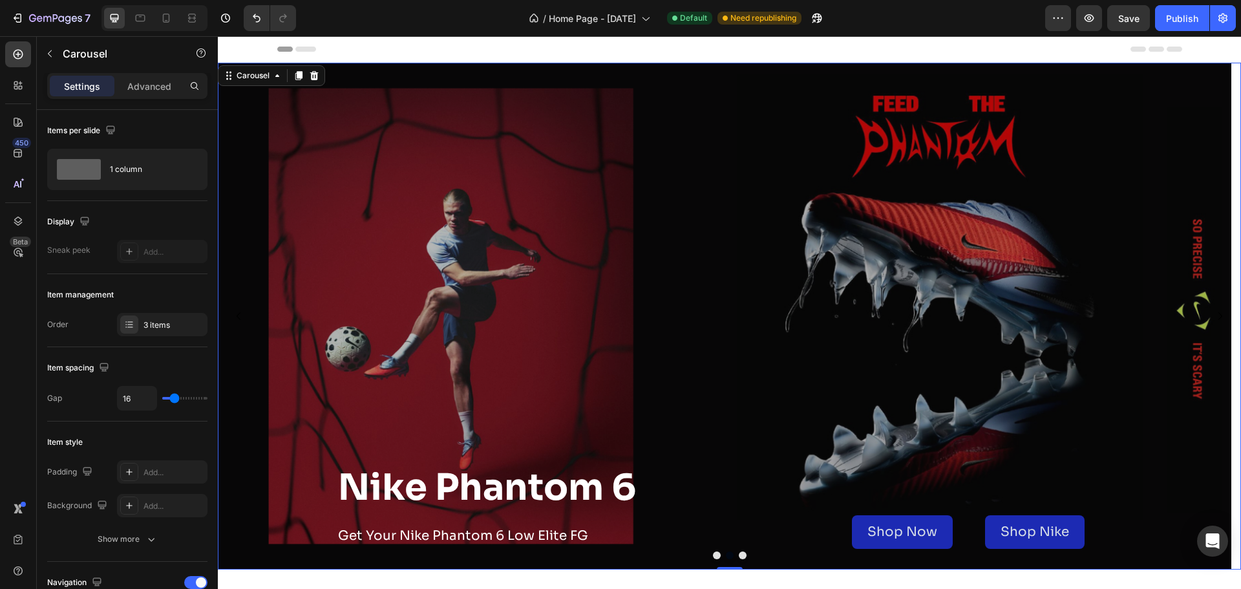
click at [713, 556] on button "Dot" at bounding box center [717, 555] width 8 height 8
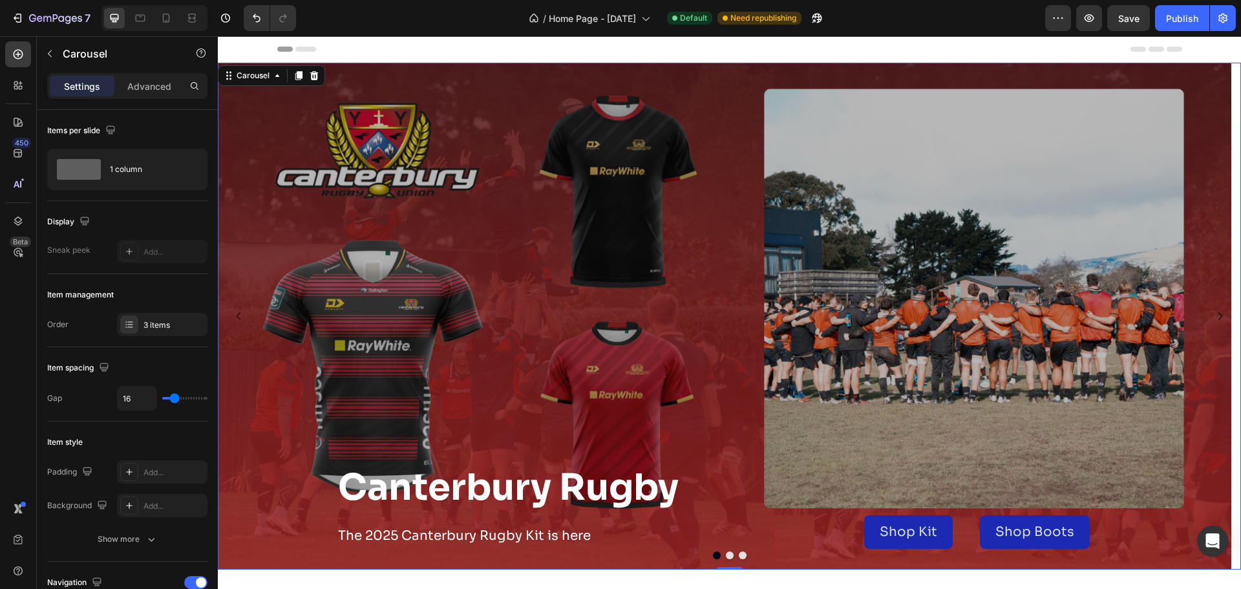
click at [739, 555] on button "Dot" at bounding box center [743, 555] width 8 height 8
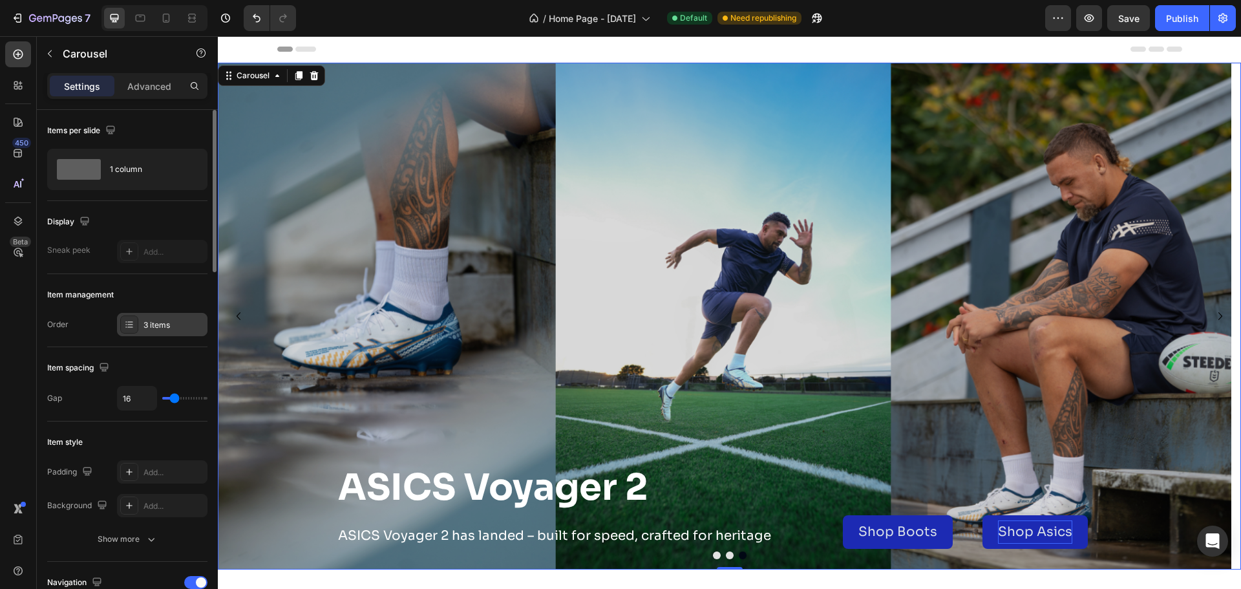
click at [157, 335] on div "3 items" at bounding box center [162, 324] width 90 height 23
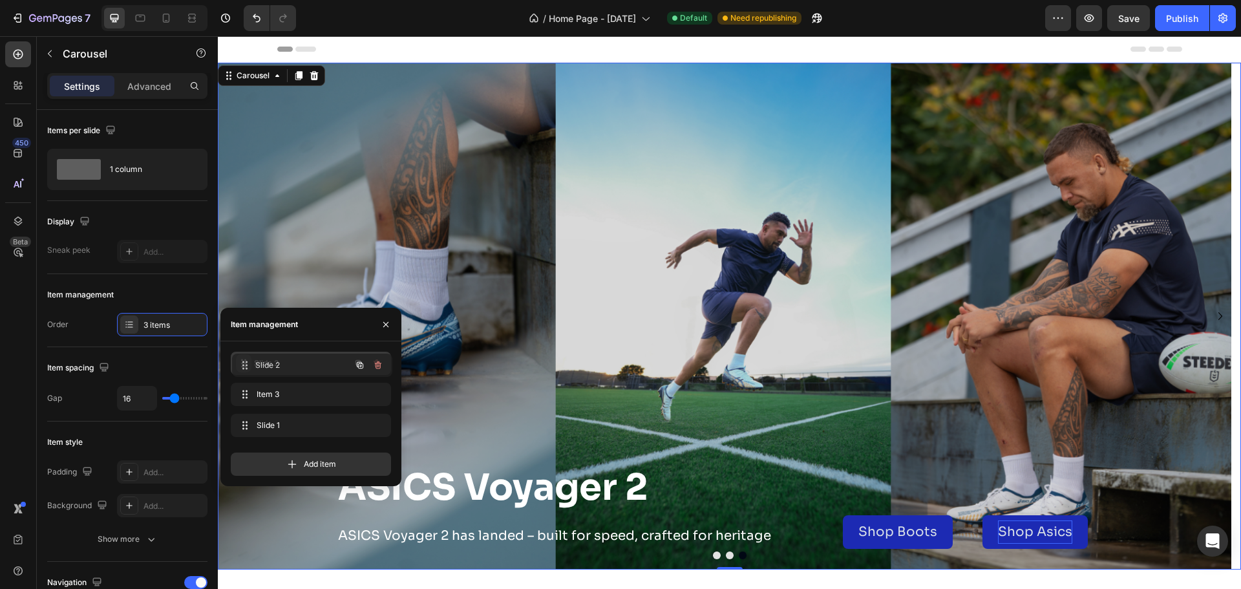
drag, startPoint x: 244, startPoint y: 427, endPoint x: 245, endPoint y: 367, distance: 60.1
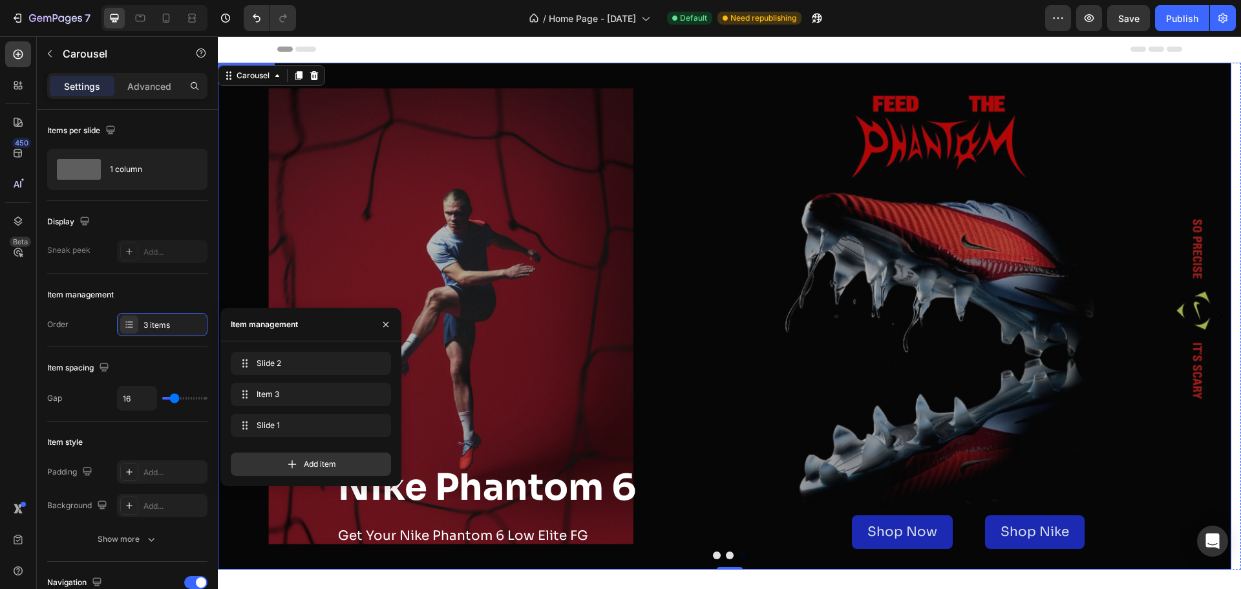
click at [710, 561] on div "Nike Phantom 6 Heading Get Your Nike Phantom 6 Low Elite FG Text Block Shop Now…" at bounding box center [725, 505] width 776 height 127
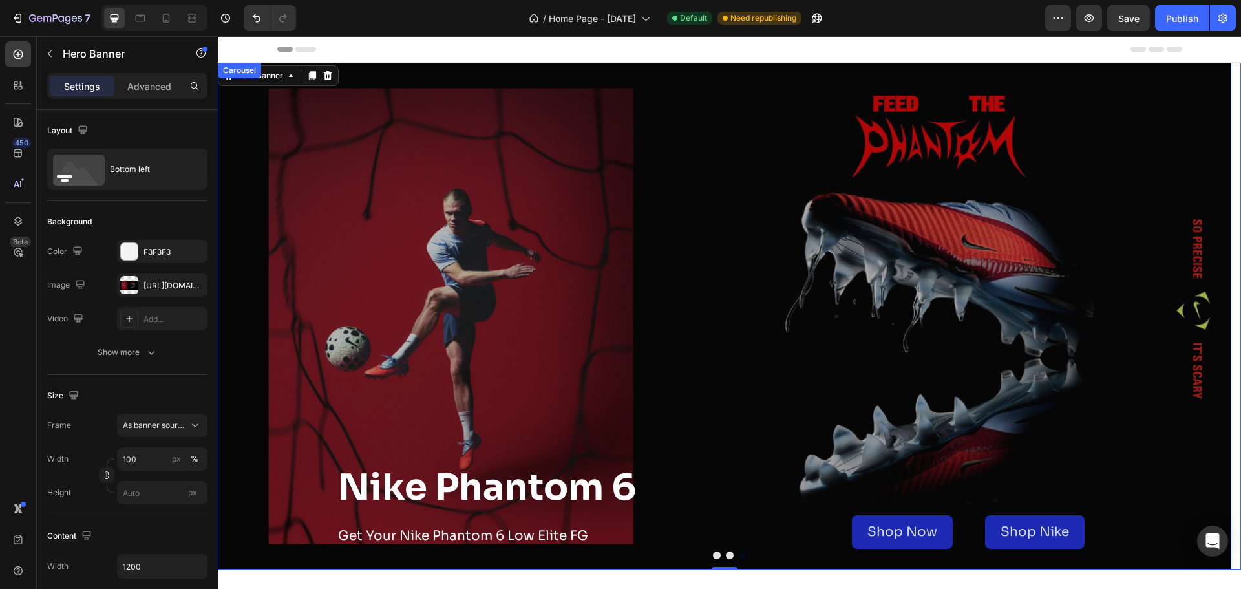
click at [713, 555] on button "Dot" at bounding box center [717, 555] width 8 height 8
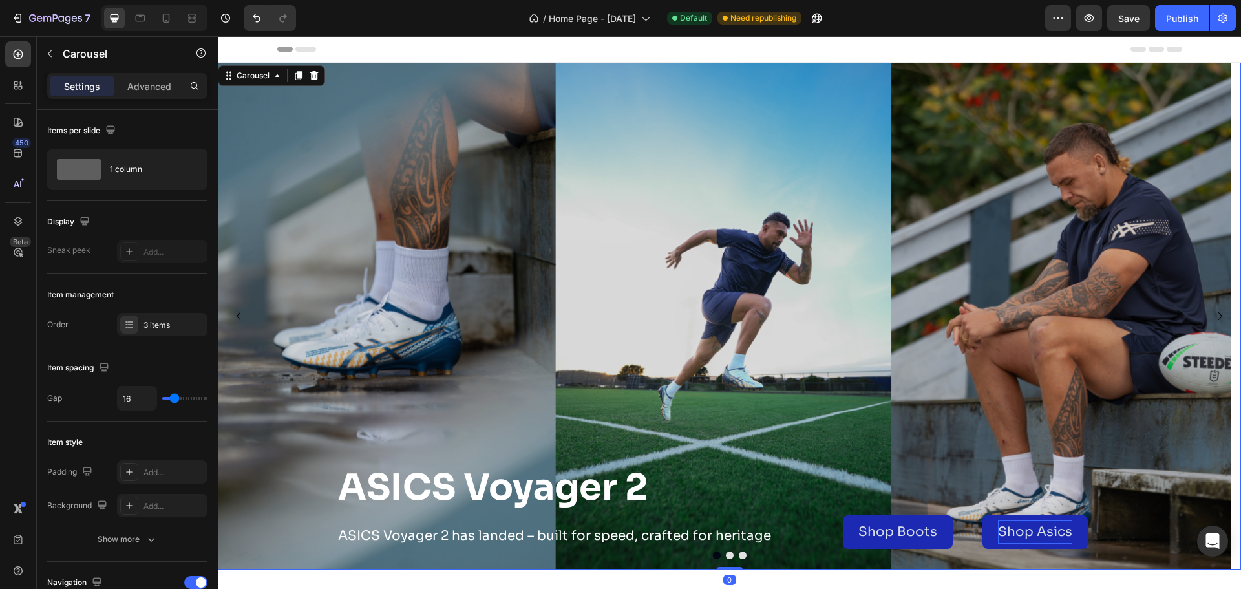
click at [726, 557] on button "Dot" at bounding box center [730, 555] width 8 height 8
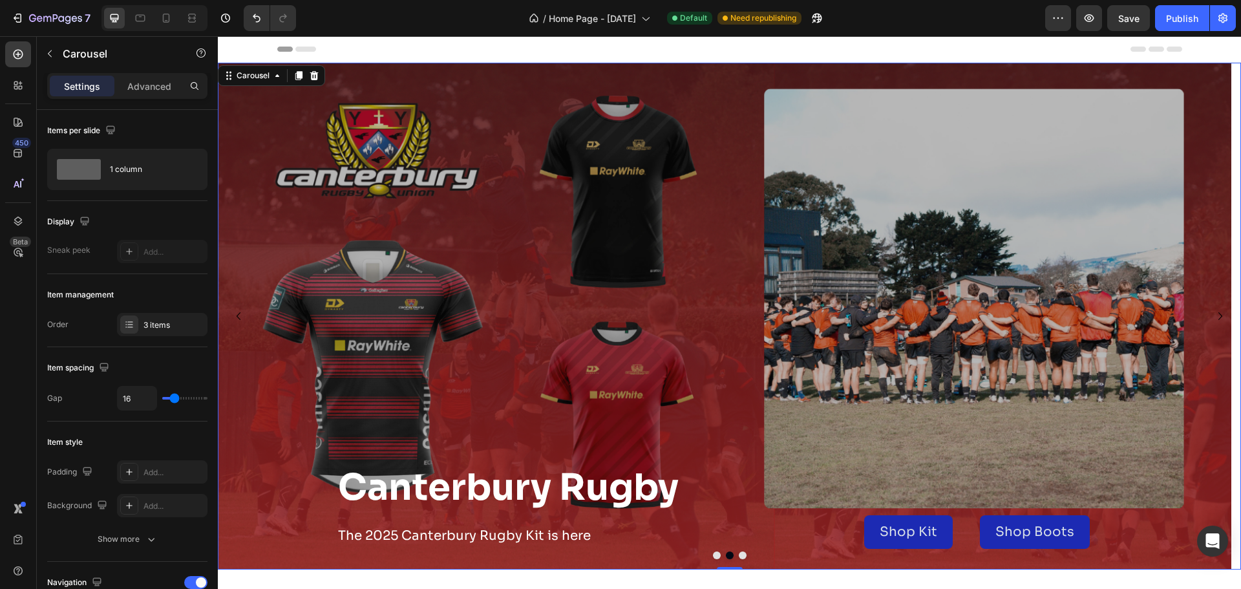
click at [739, 557] on button "Dot" at bounding box center [743, 555] width 8 height 8
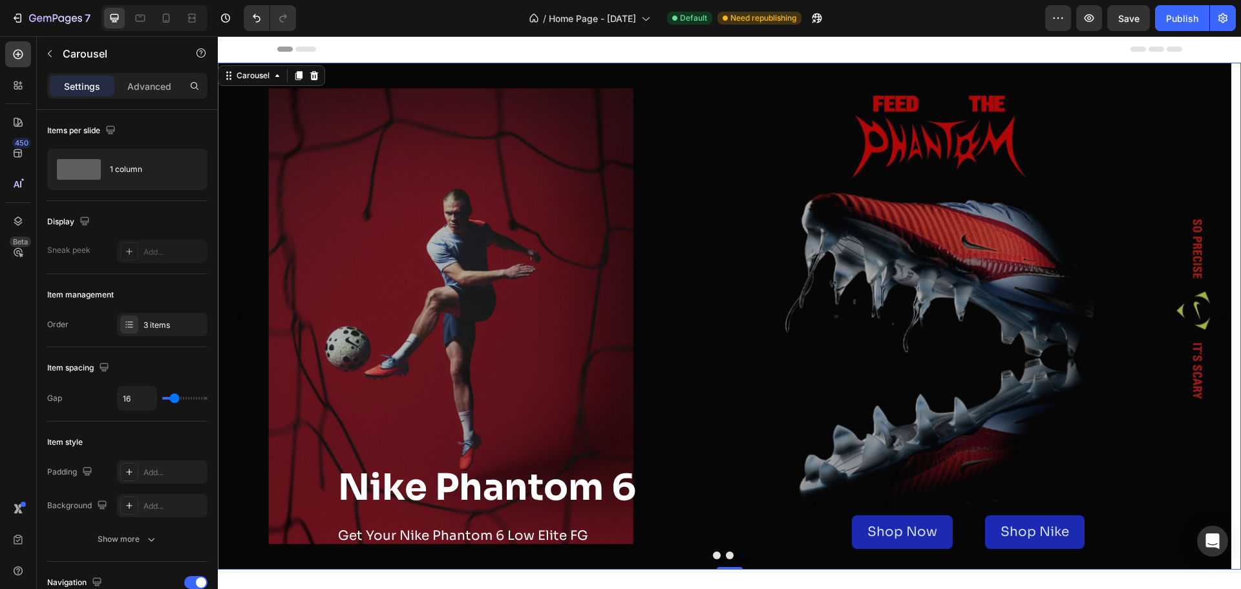
click at [713, 556] on button "Dot" at bounding box center [717, 555] width 8 height 8
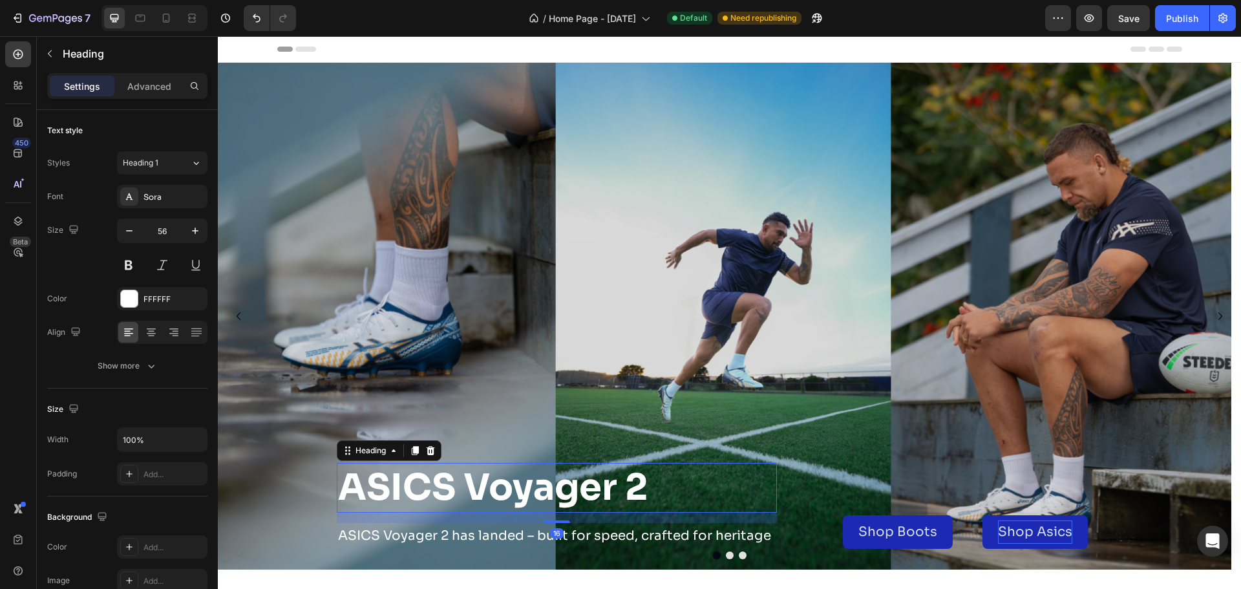
click at [652, 503] on p "ASICS Voyager 2" at bounding box center [557, 487] width 438 height 47
click at [144, 23] on icon at bounding box center [140, 18] width 13 height 13
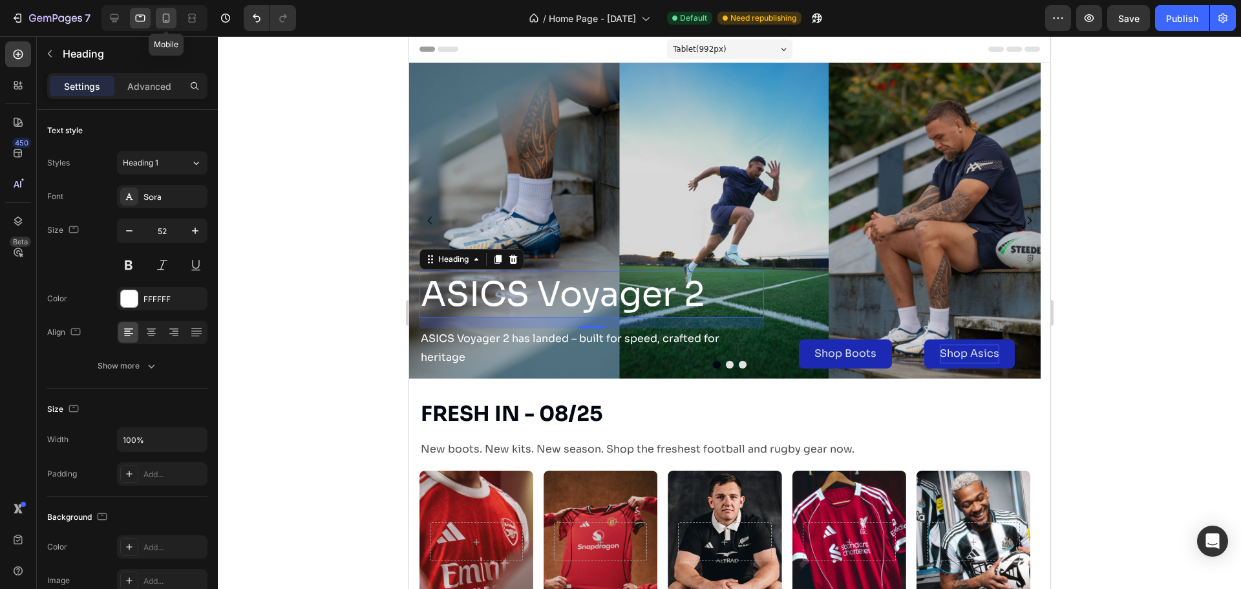
click at [166, 16] on icon at bounding box center [166, 18] width 13 height 13
type input "46"
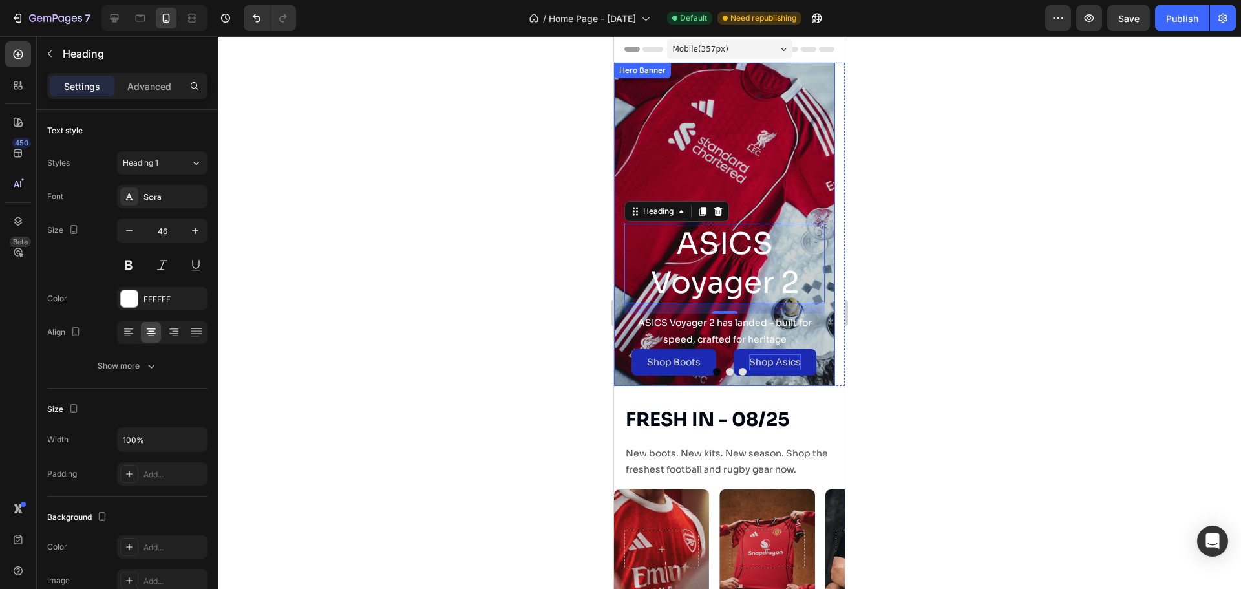
click at [717, 96] on div "Overlay" at bounding box center [724, 224] width 221 height 323
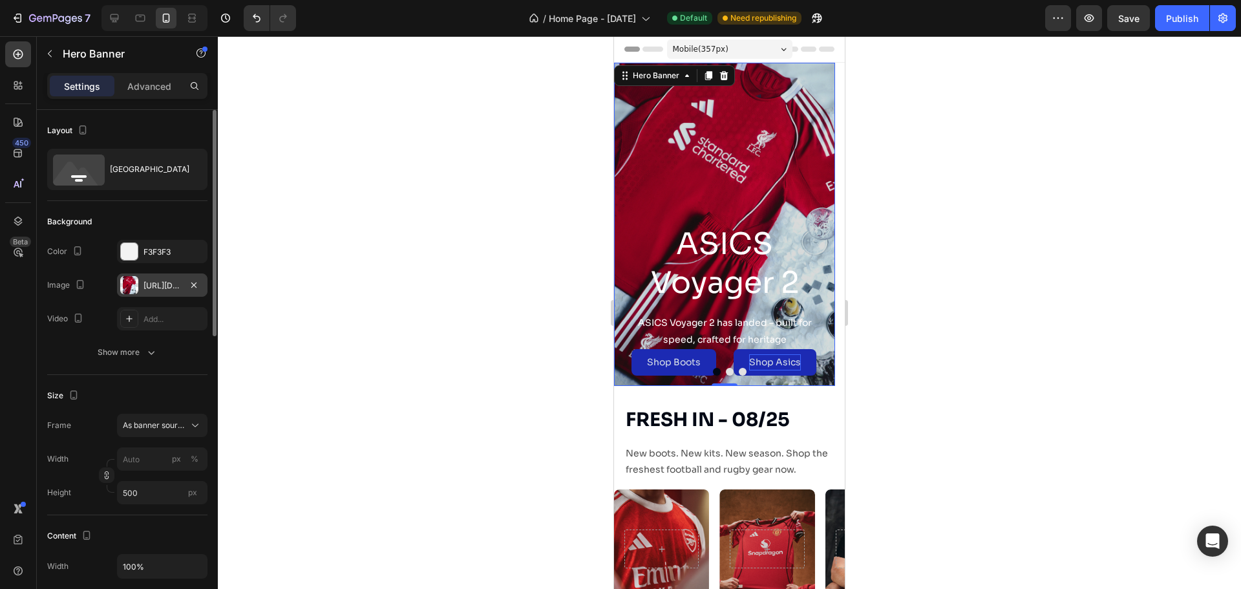
click at [179, 279] on div "[URL][DOMAIN_NAME]" at bounding box center [162, 284] width 90 height 23
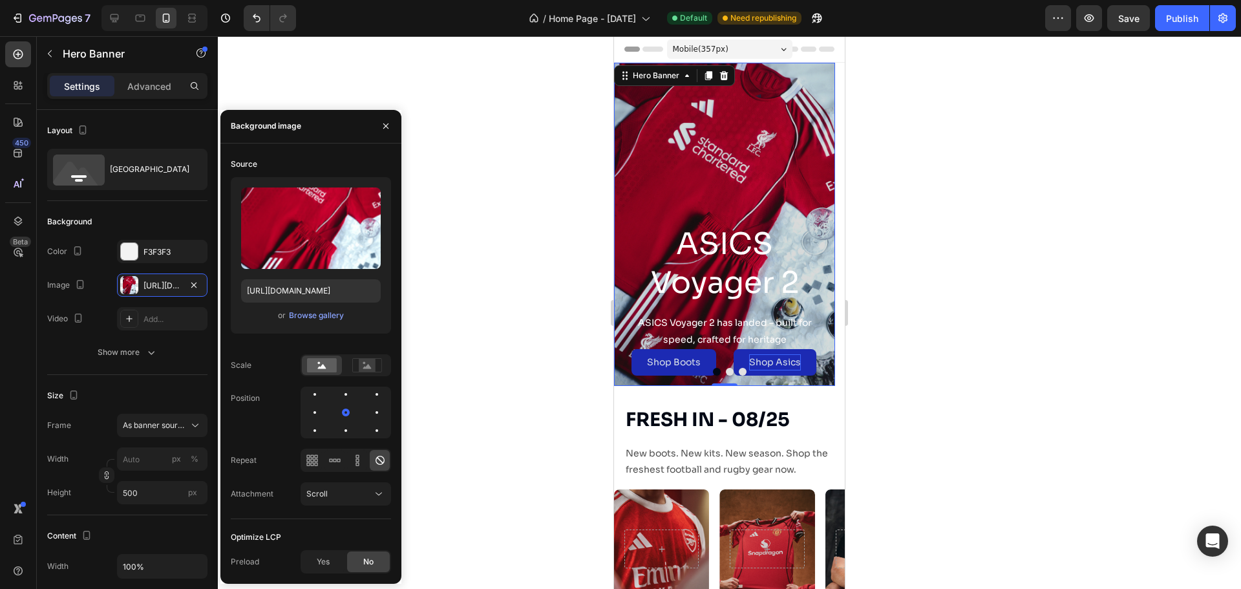
click at [328, 323] on div "or Browse gallery" at bounding box center [311, 316] width 140 height 16
click at [327, 319] on div "Browse gallery" at bounding box center [316, 316] width 55 height 12
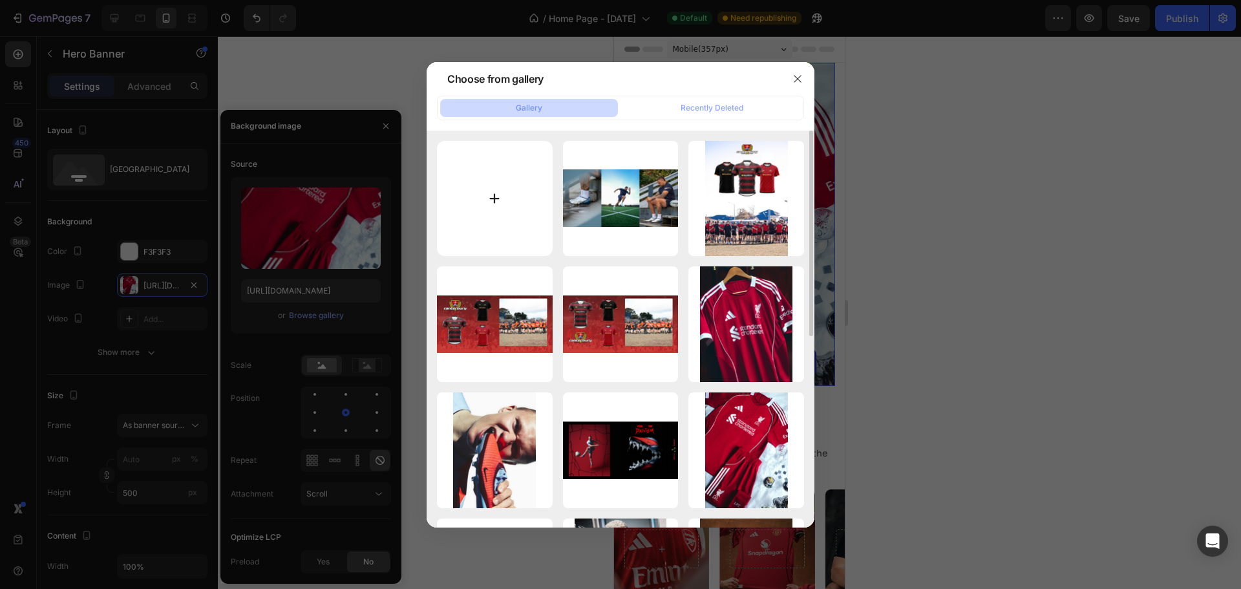
click at [513, 218] on input "file" at bounding box center [495, 199] width 116 height 116
type input "C:\fakepath\Untitled design (2).png"
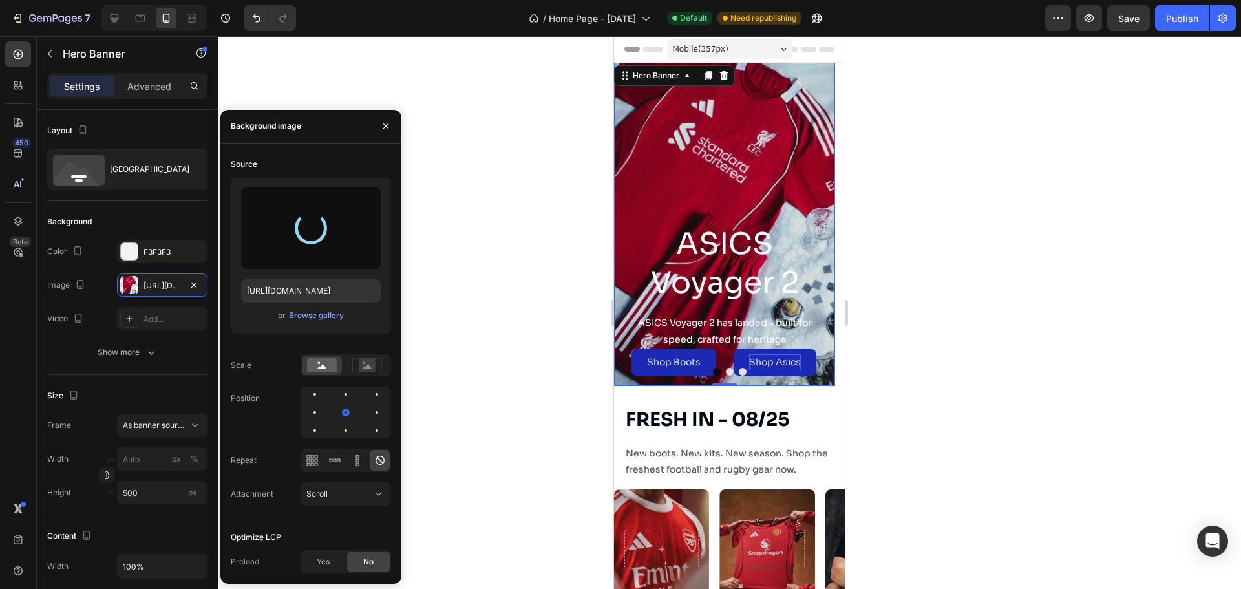
type input "[URL][DOMAIN_NAME]"
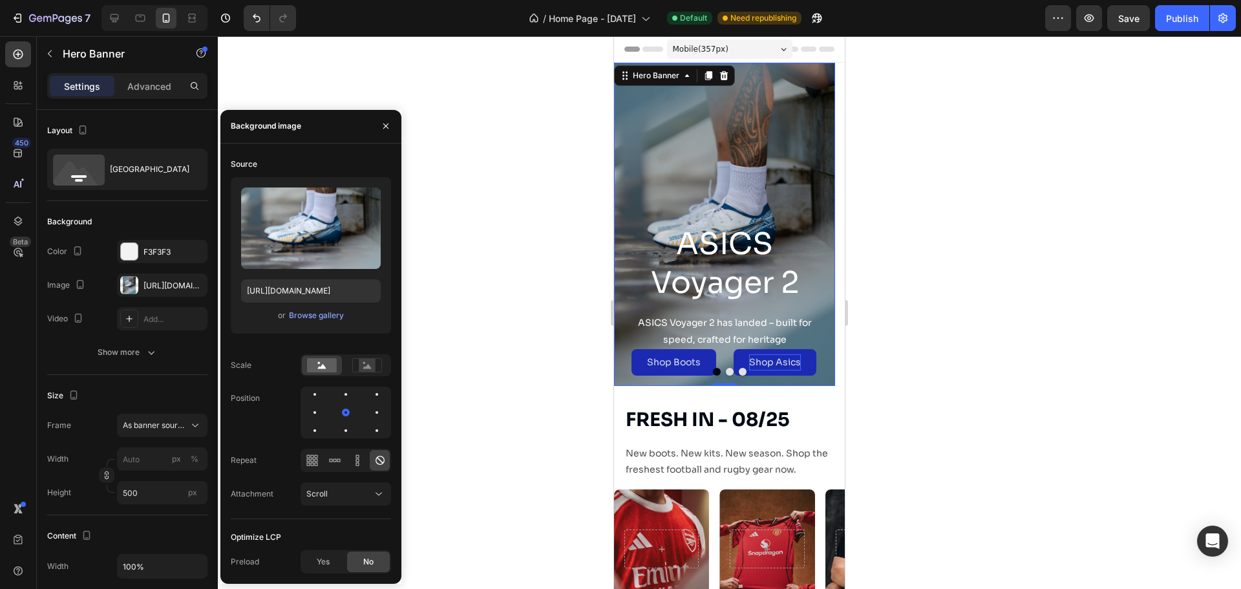
click at [1048, 259] on div at bounding box center [729, 312] width 1023 height 553
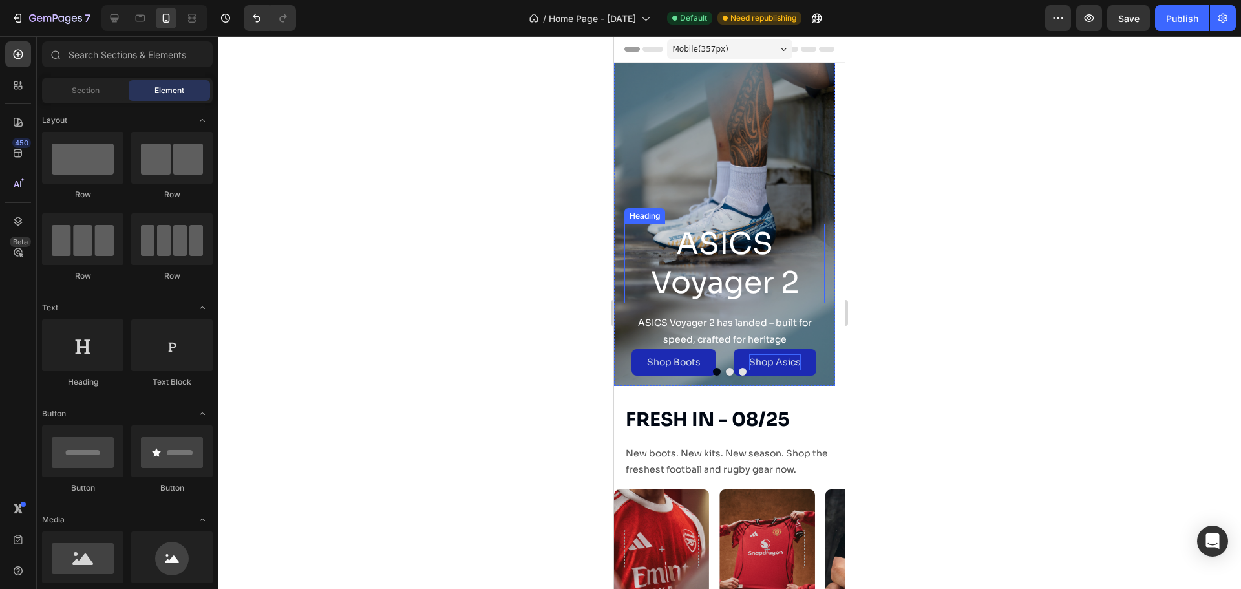
click at [724, 267] on p "ASICS Voyager 2" at bounding box center [725, 264] width 198 height 78
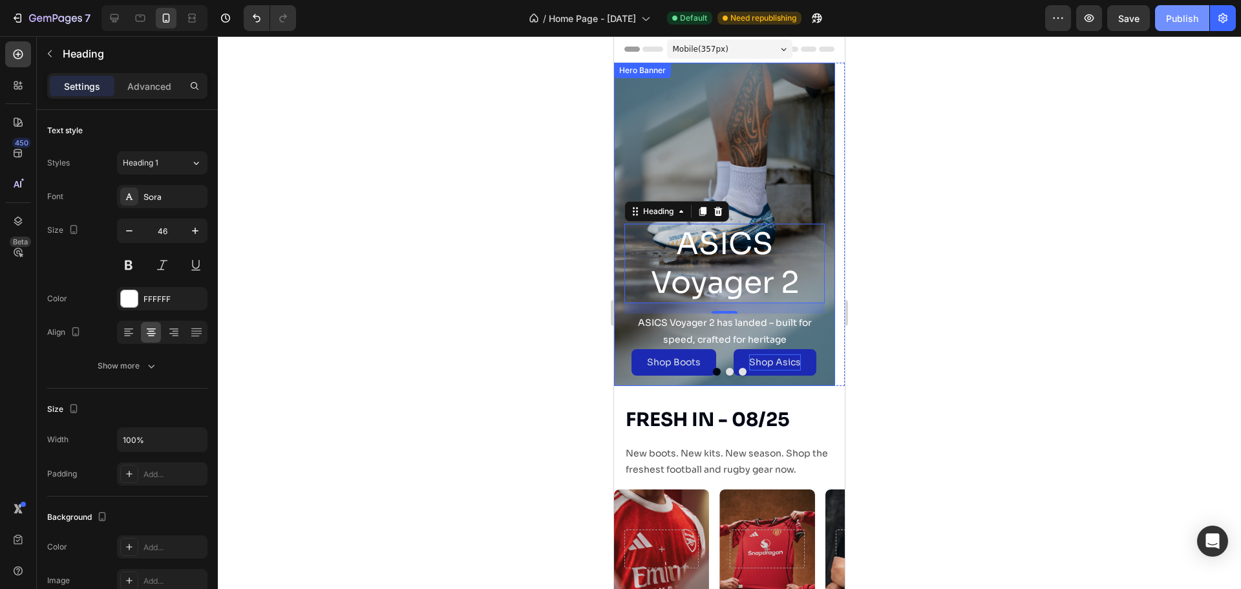
click at [1175, 16] on div "Publish" at bounding box center [1182, 19] width 32 height 14
